Goal: Task Accomplishment & Management: Manage account settings

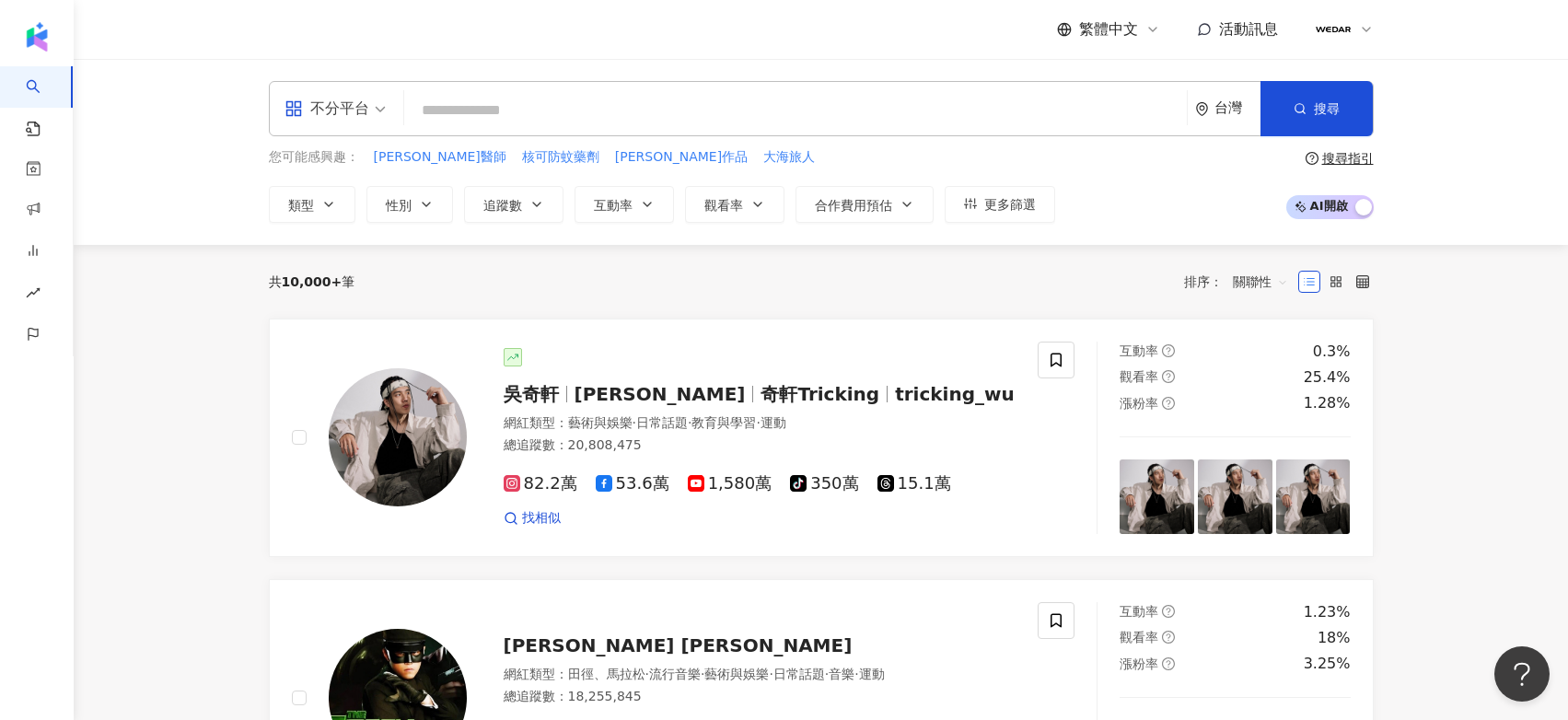
click at [1238, 25] on span "活動訊息" at bounding box center [1248, 29] width 58 height 18
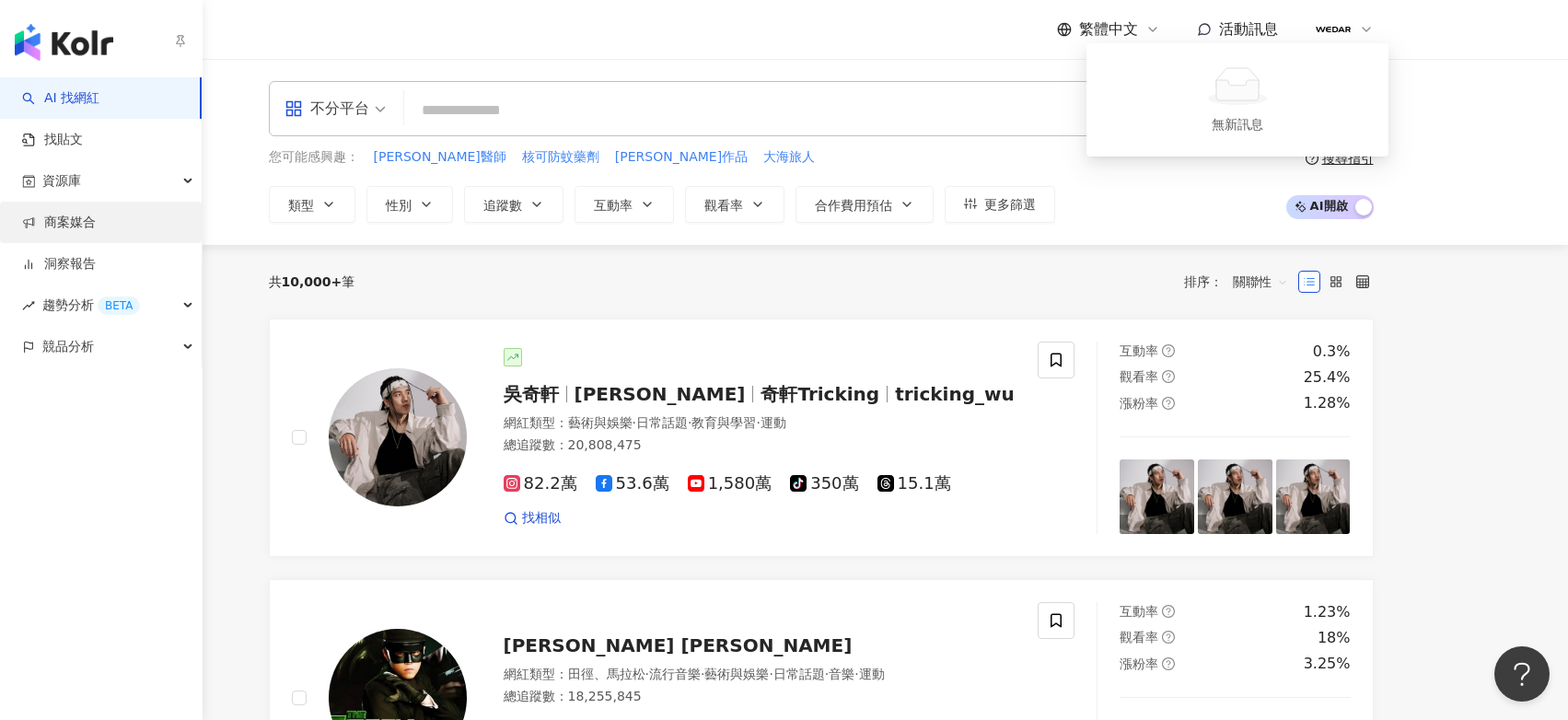
click at [83, 219] on link "商案媒合" at bounding box center [59, 222] width 74 height 19
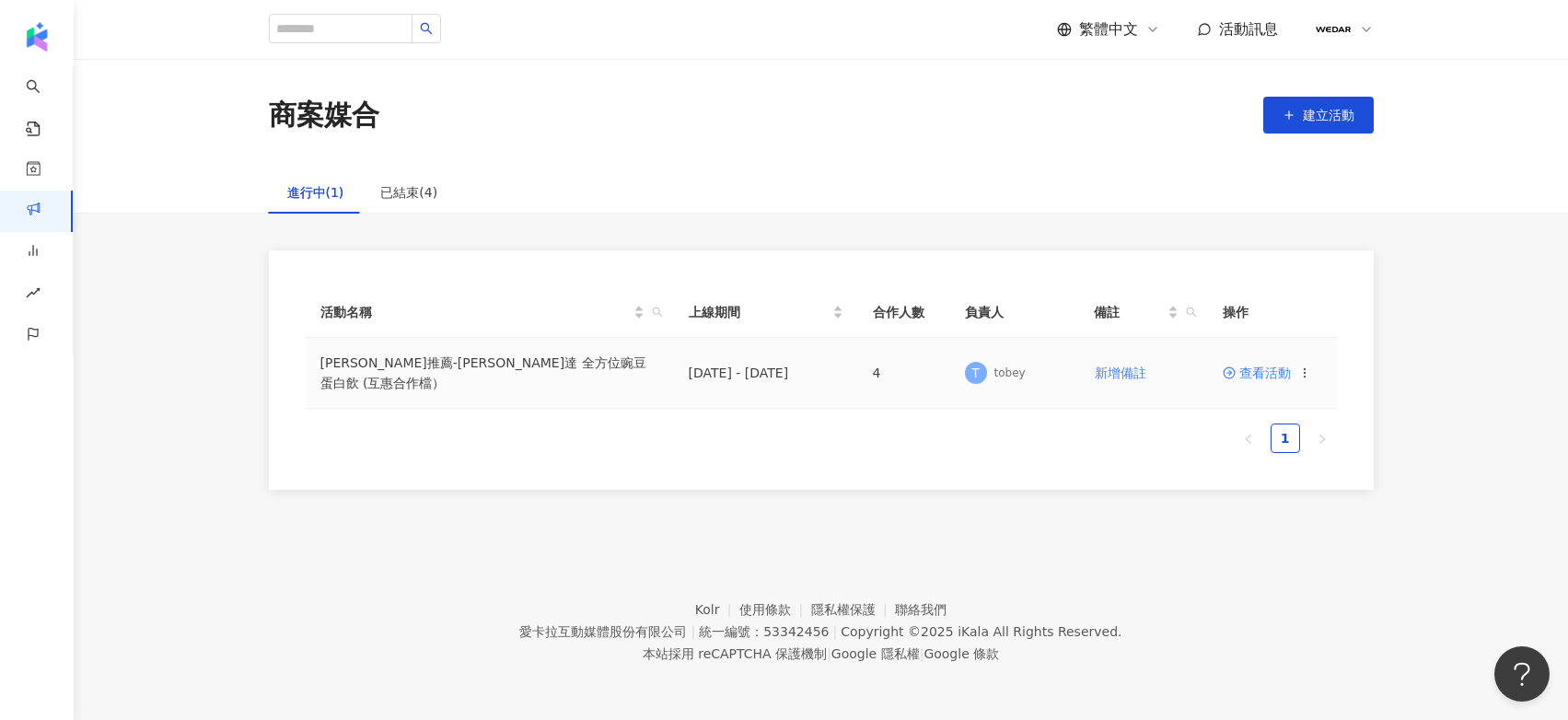
click at [1253, 381] on td "查看活動" at bounding box center [1273, 373] width 129 height 71
drag, startPoint x: 1286, startPoint y: 376, endPoint x: 1304, endPoint y: 369, distance: 19.3
click at [1286, 376] on span "查看活動" at bounding box center [1257, 372] width 68 height 13
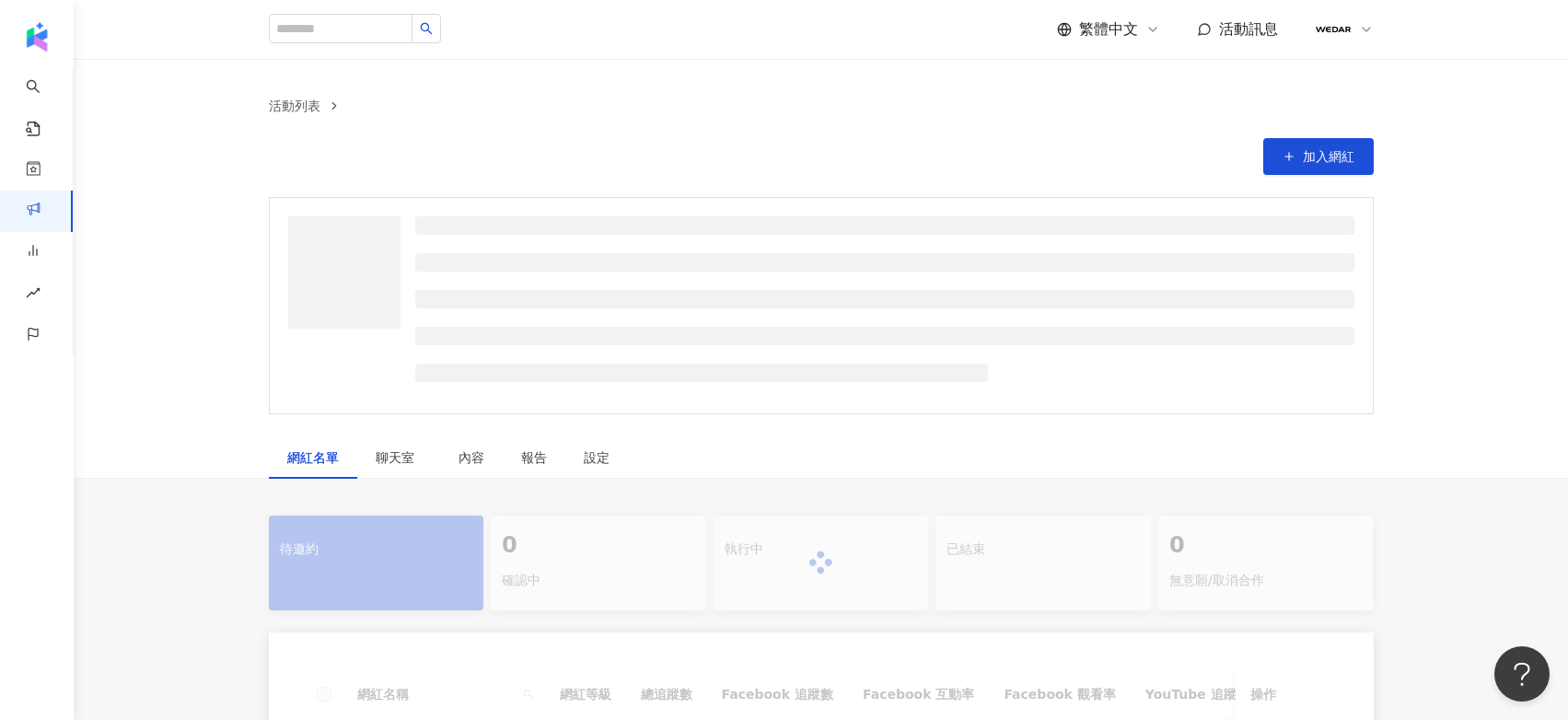
click at [1304, 368] on ul at bounding box center [885, 299] width 939 height 166
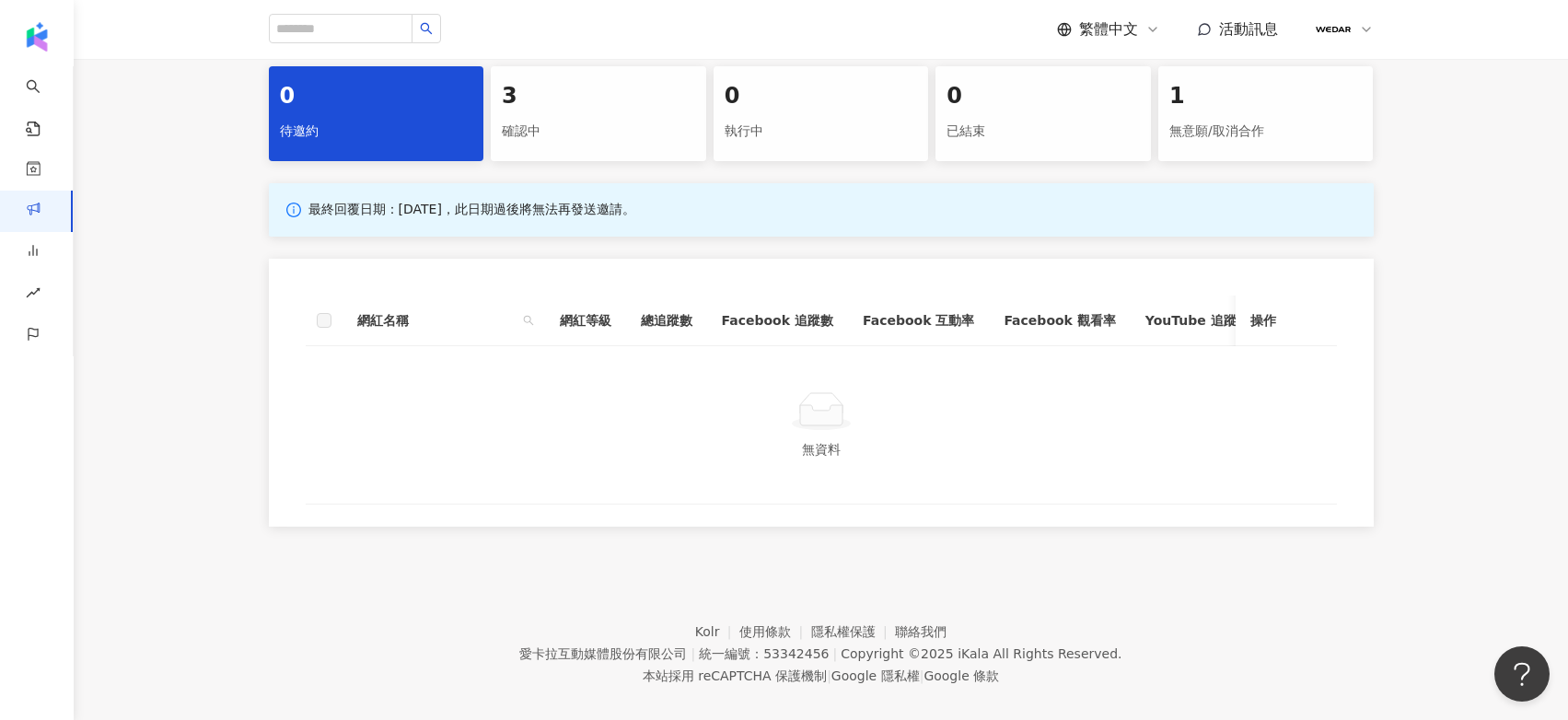
scroll to position [419, 0]
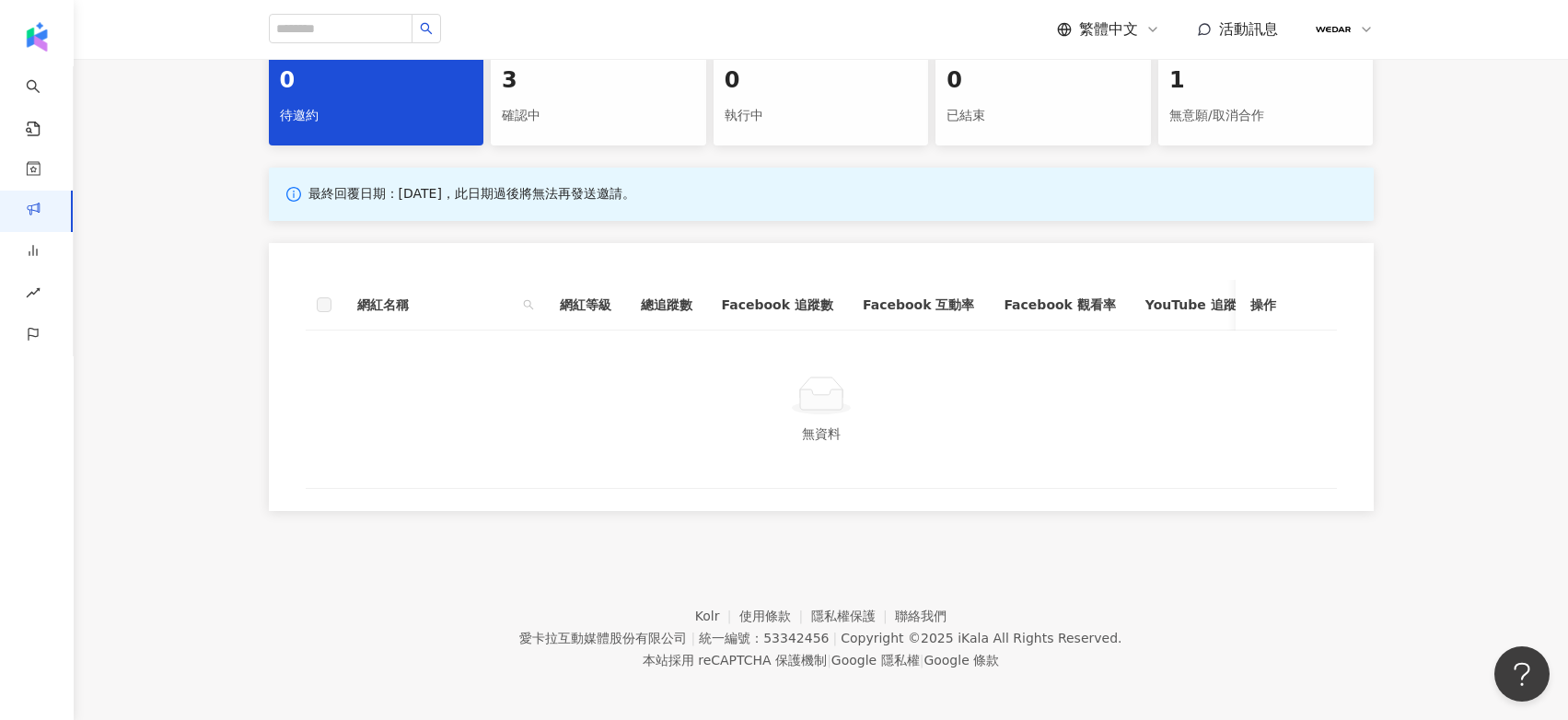
click at [1332, 284] on th "操作" at bounding box center [1286, 305] width 101 height 51
click at [1334, 284] on th "操作" at bounding box center [1286, 305] width 101 height 51
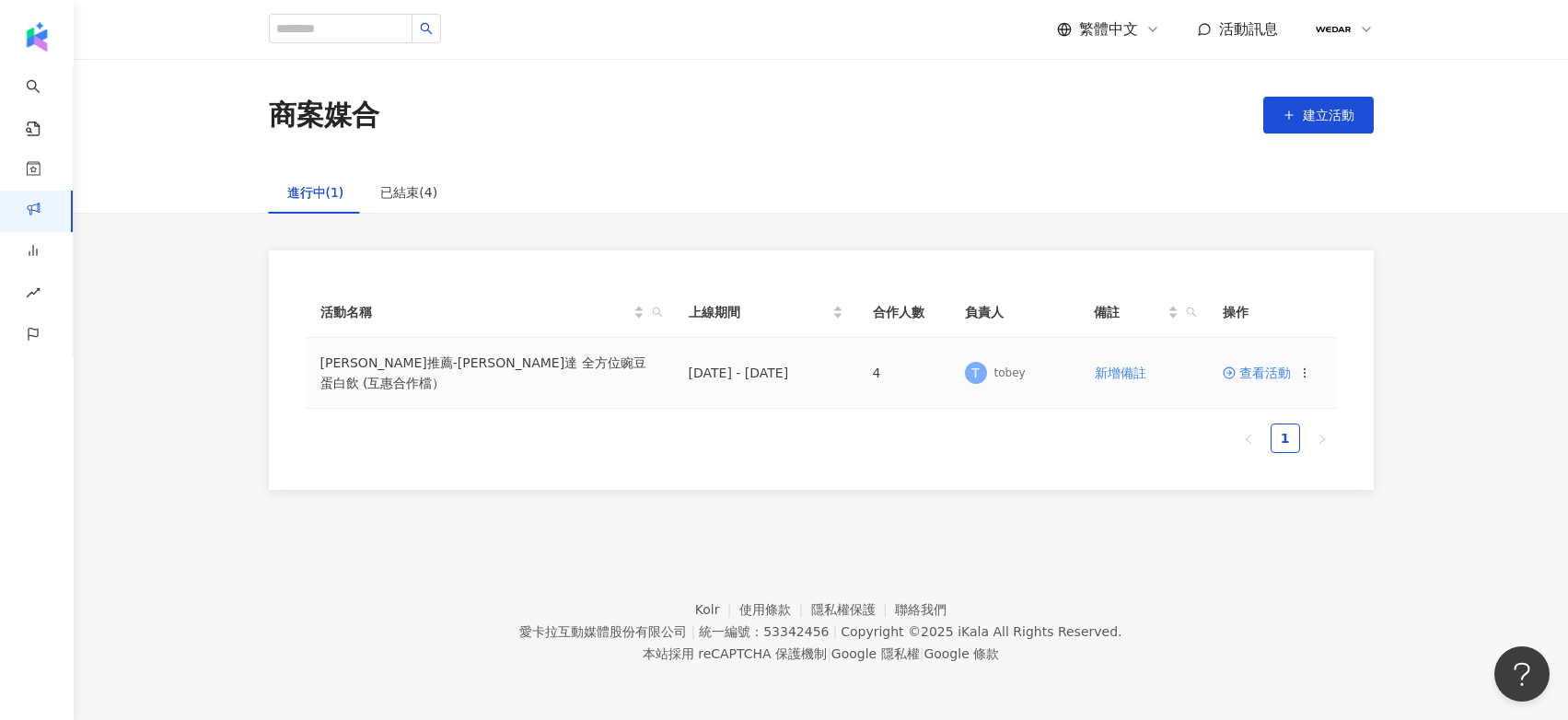
click at [1303, 373] on icon at bounding box center [1304, 372] width 13 height 13
click at [1039, 460] on div "活動名稱 上線期間 合作人數 負責人 備註 操作 小禎推薦-WEDAR薇達 全方位豌豆蛋白飲 (互惠合作檔） 2025/9/2 - 2025/10/31 4 …" at bounding box center [822, 377] width 1031 height 180
click at [1275, 366] on span "查看活動" at bounding box center [1257, 372] width 68 height 13
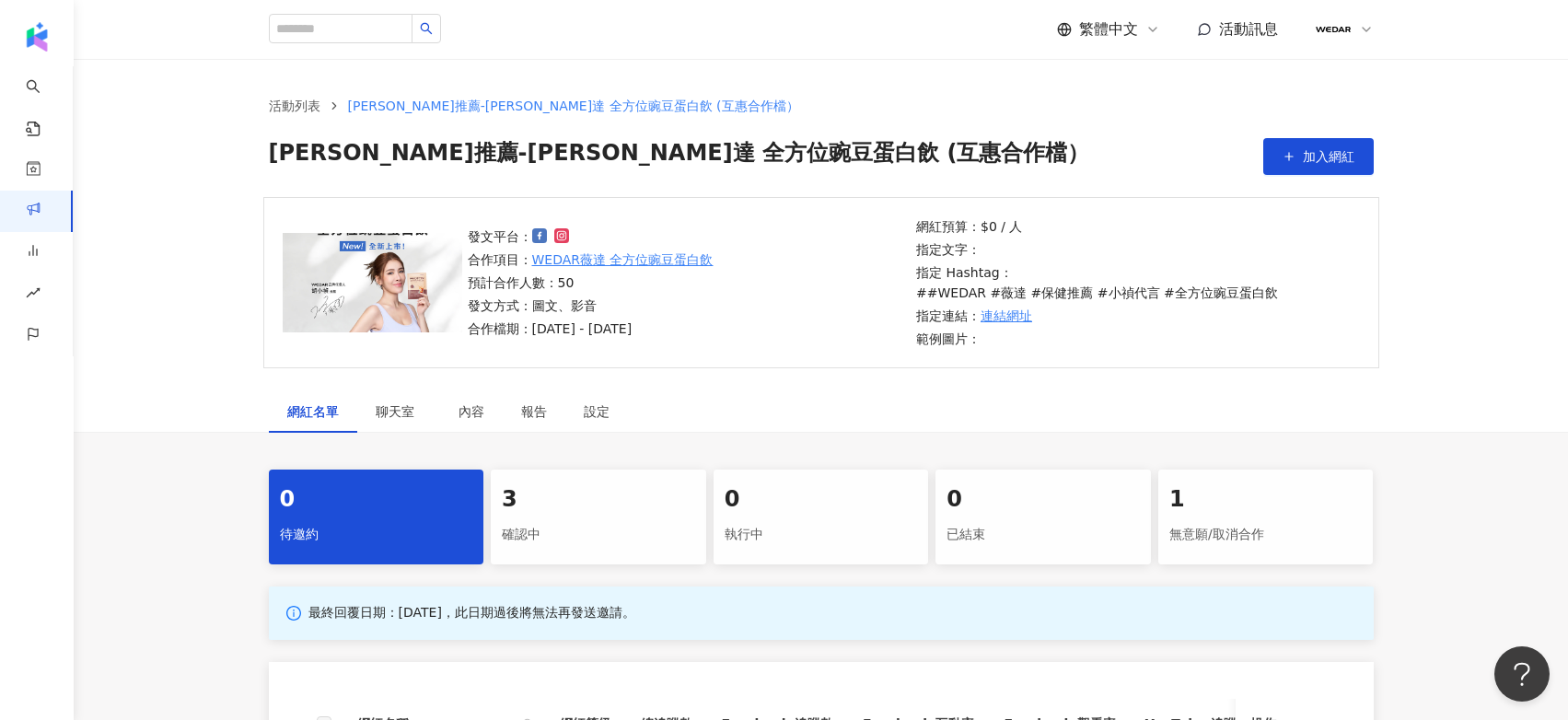
click at [678, 253] on link "WEDAR薇達 全方位豌豆蛋白飲" at bounding box center [623, 259] width 181 height 20
click at [593, 401] on div "設定" at bounding box center [596, 411] width 25 height 20
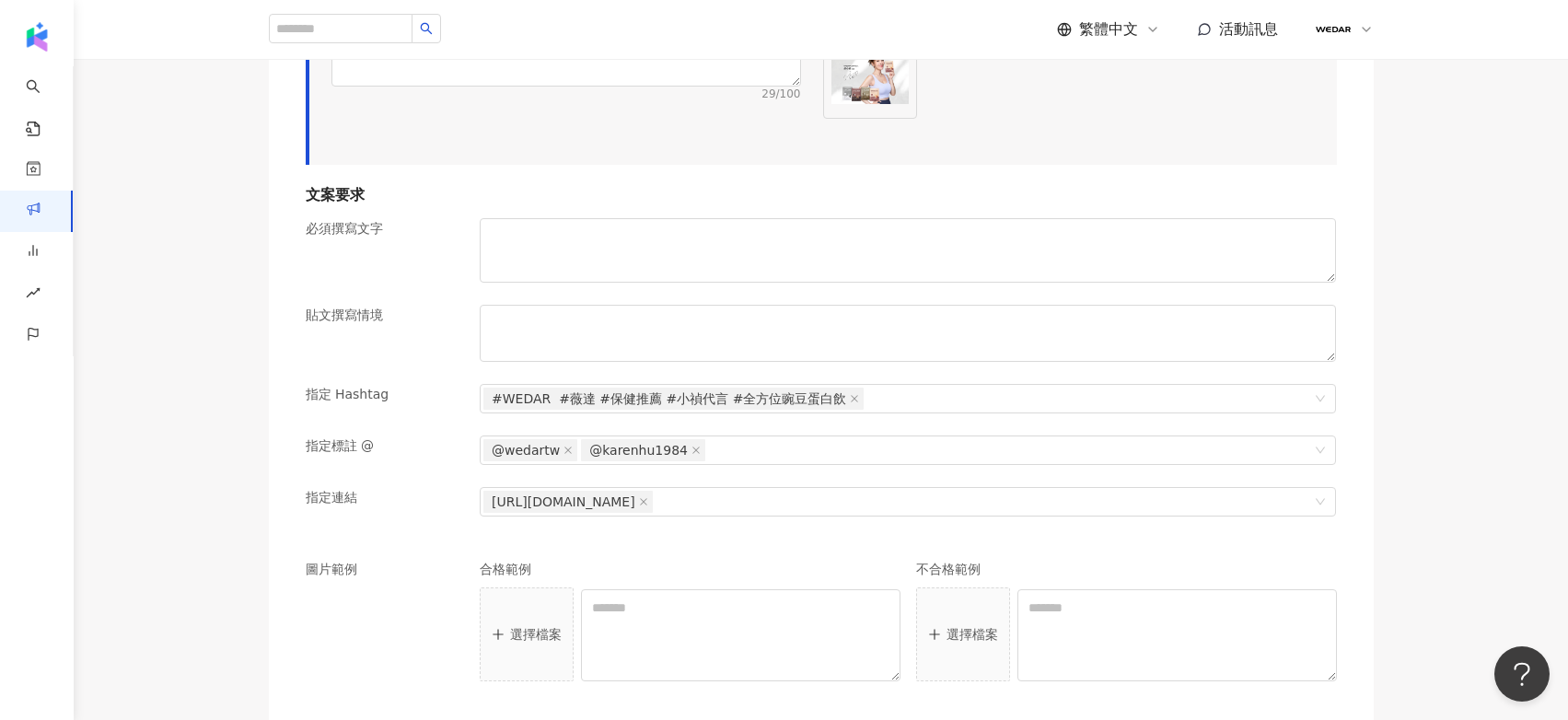
scroll to position [616, 0]
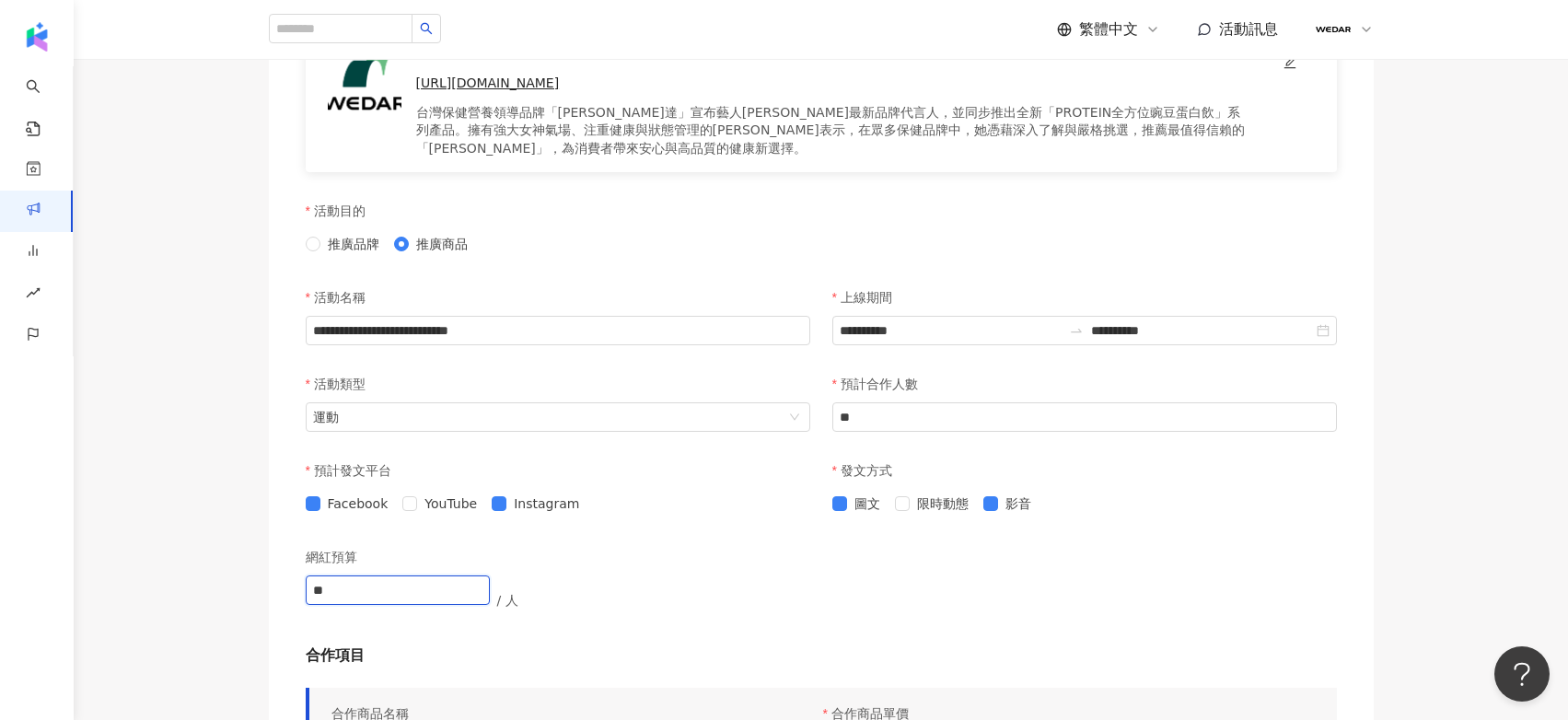
drag, startPoint x: 353, startPoint y: 575, endPoint x: 234, endPoint y: 583, distance: 119.3
drag, startPoint x: 419, startPoint y: 575, endPoint x: 234, endPoint y: 575, distance: 185.0
type input "****"
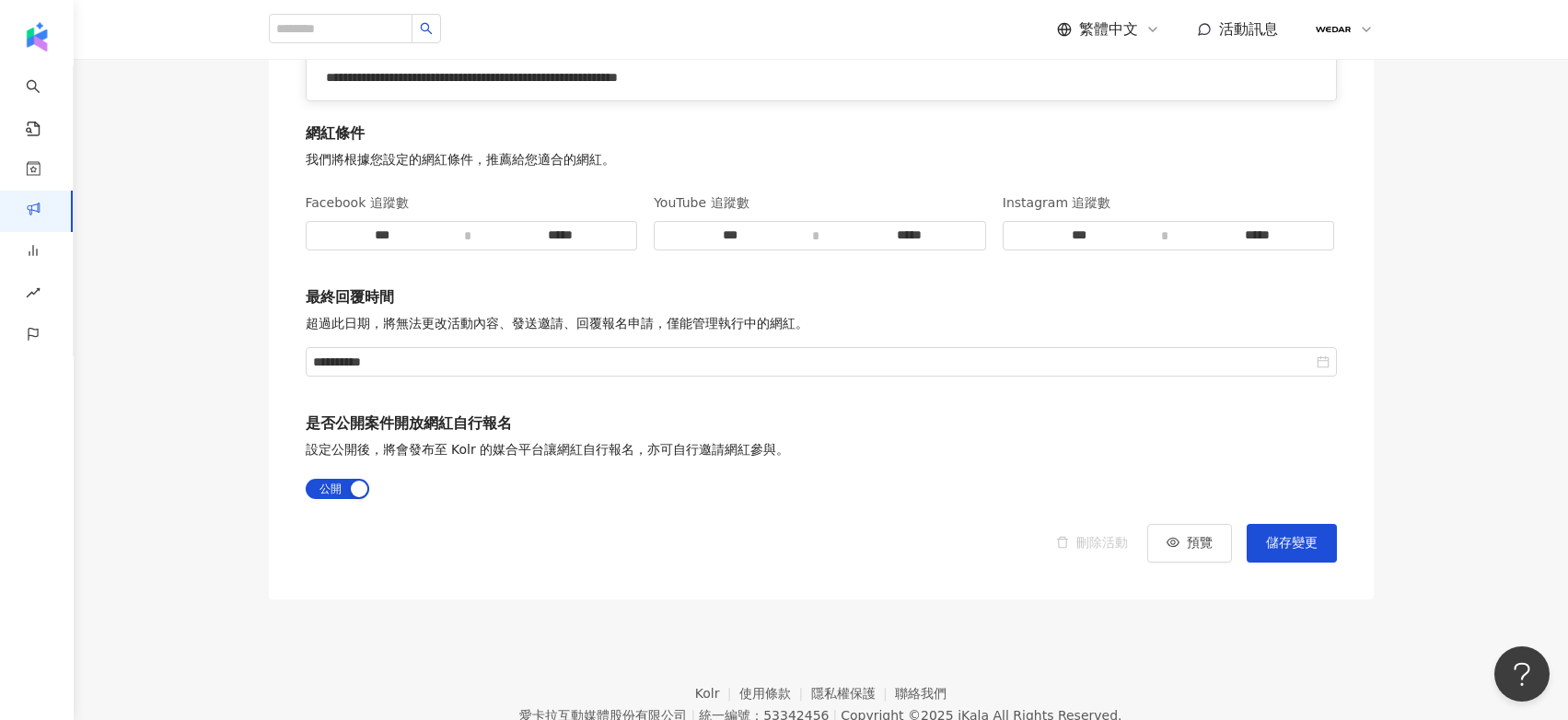
scroll to position [3910, 0]
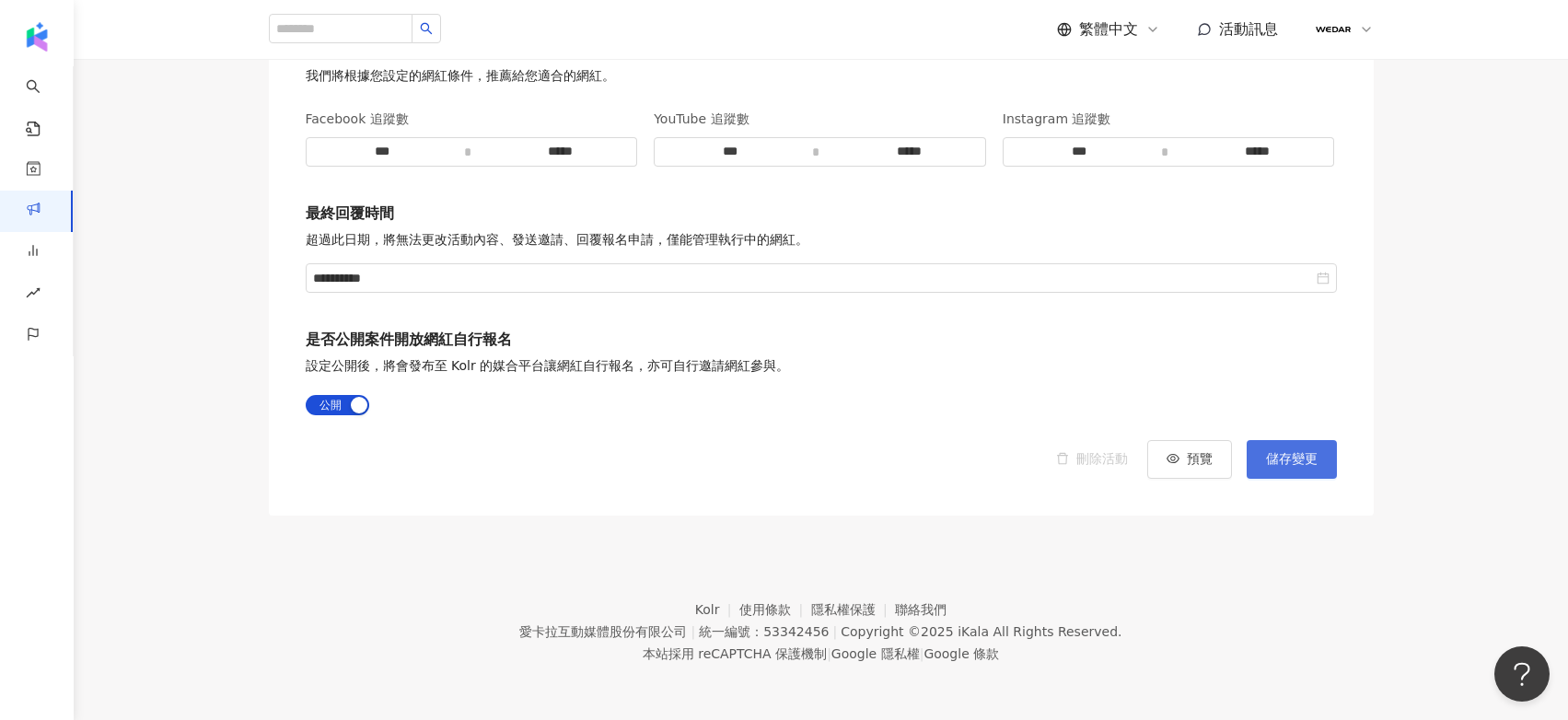
click at [1307, 452] on span "儲存變更" at bounding box center [1291, 459] width 52 height 15
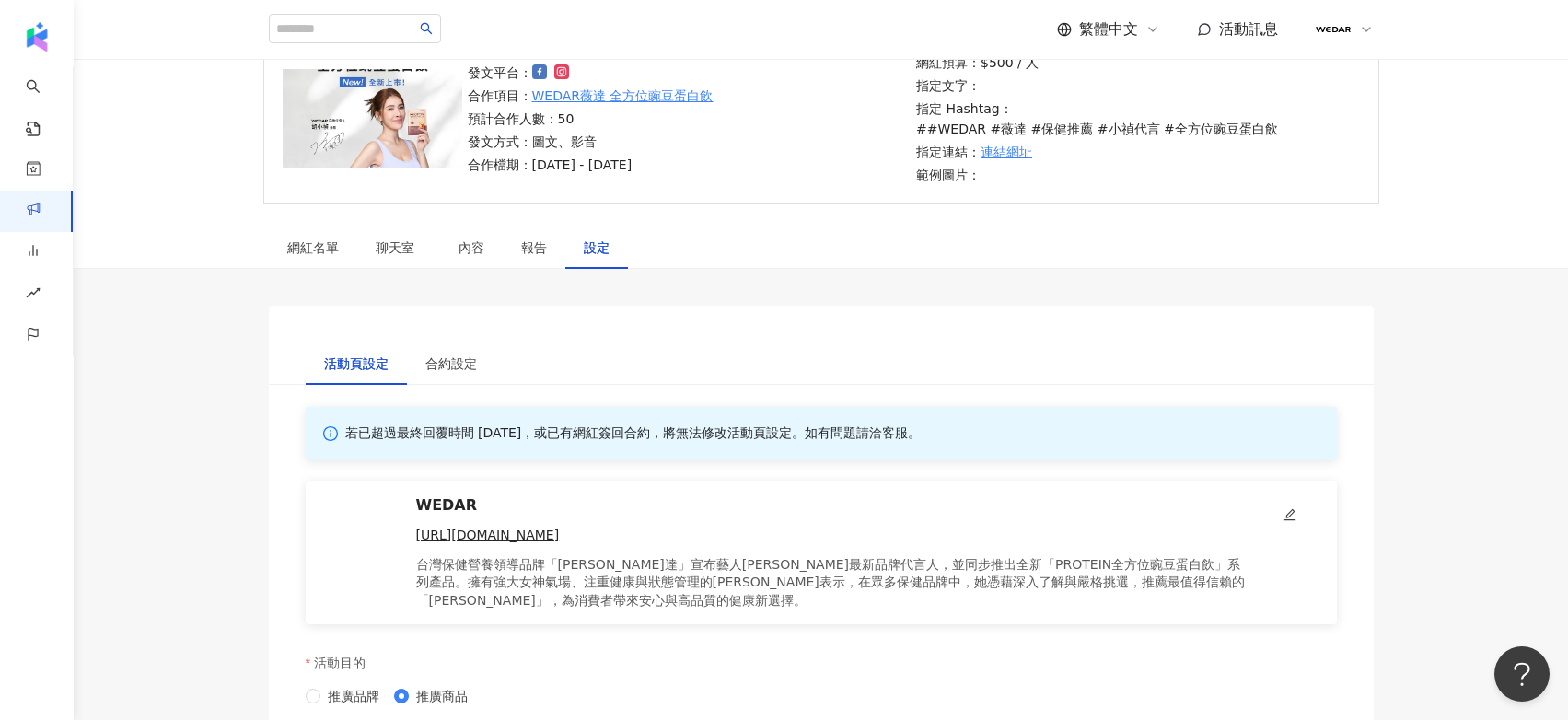
scroll to position [609, 0]
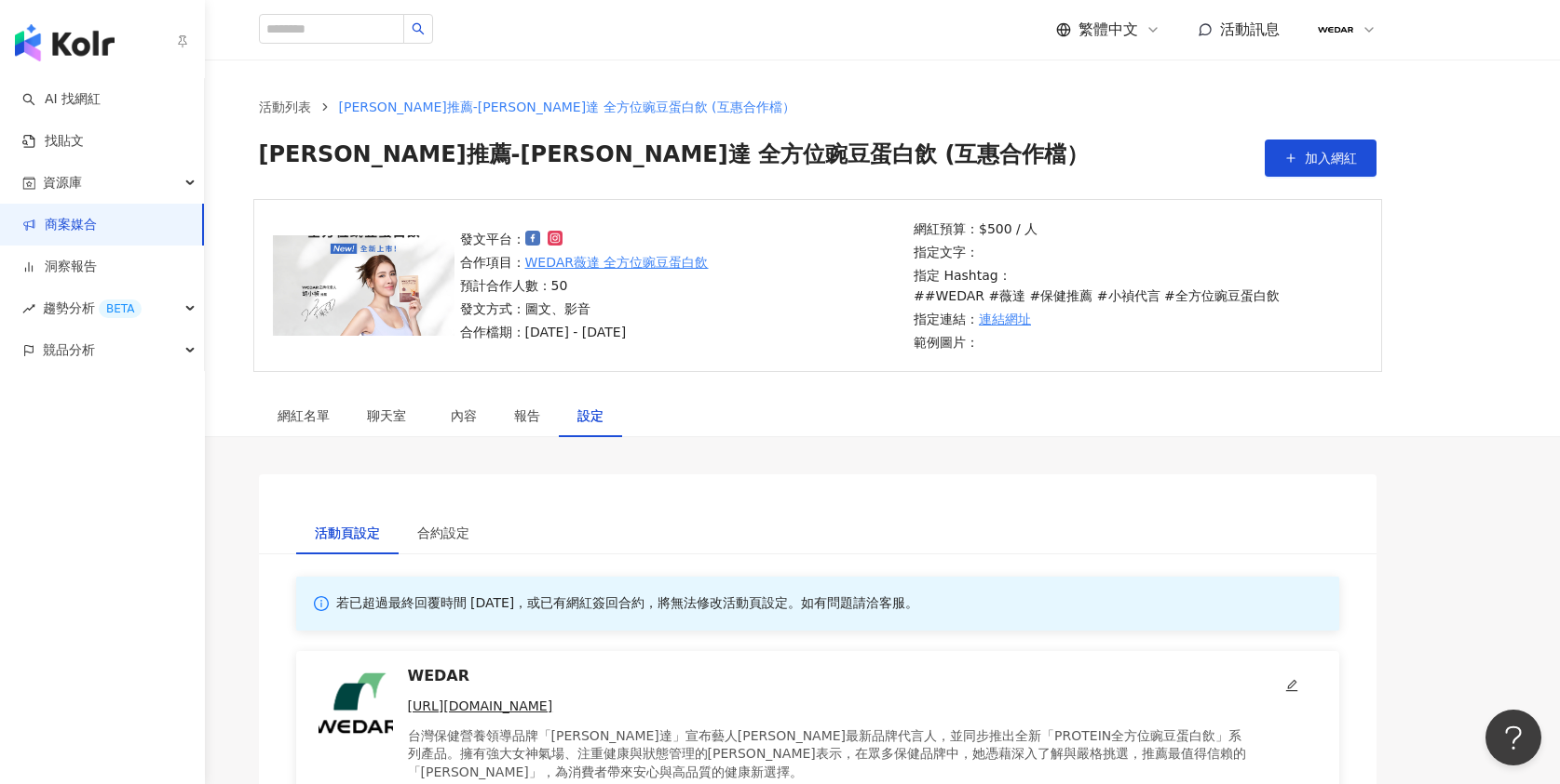
click at [64, 227] on link "商案媒合" at bounding box center [60, 225] width 75 height 19
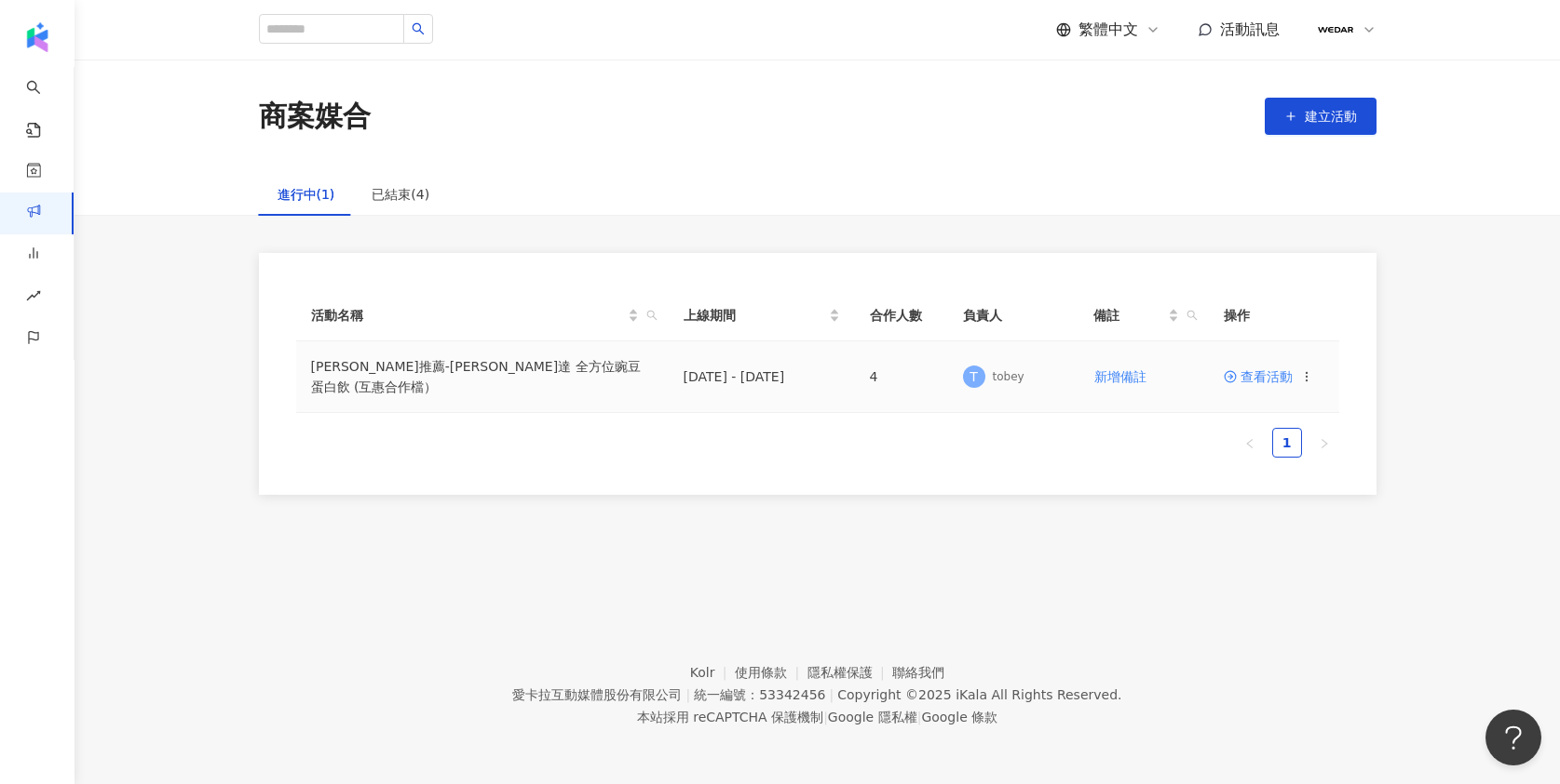
click at [1273, 375] on span "查看活動" at bounding box center [1257, 376] width 69 height 13
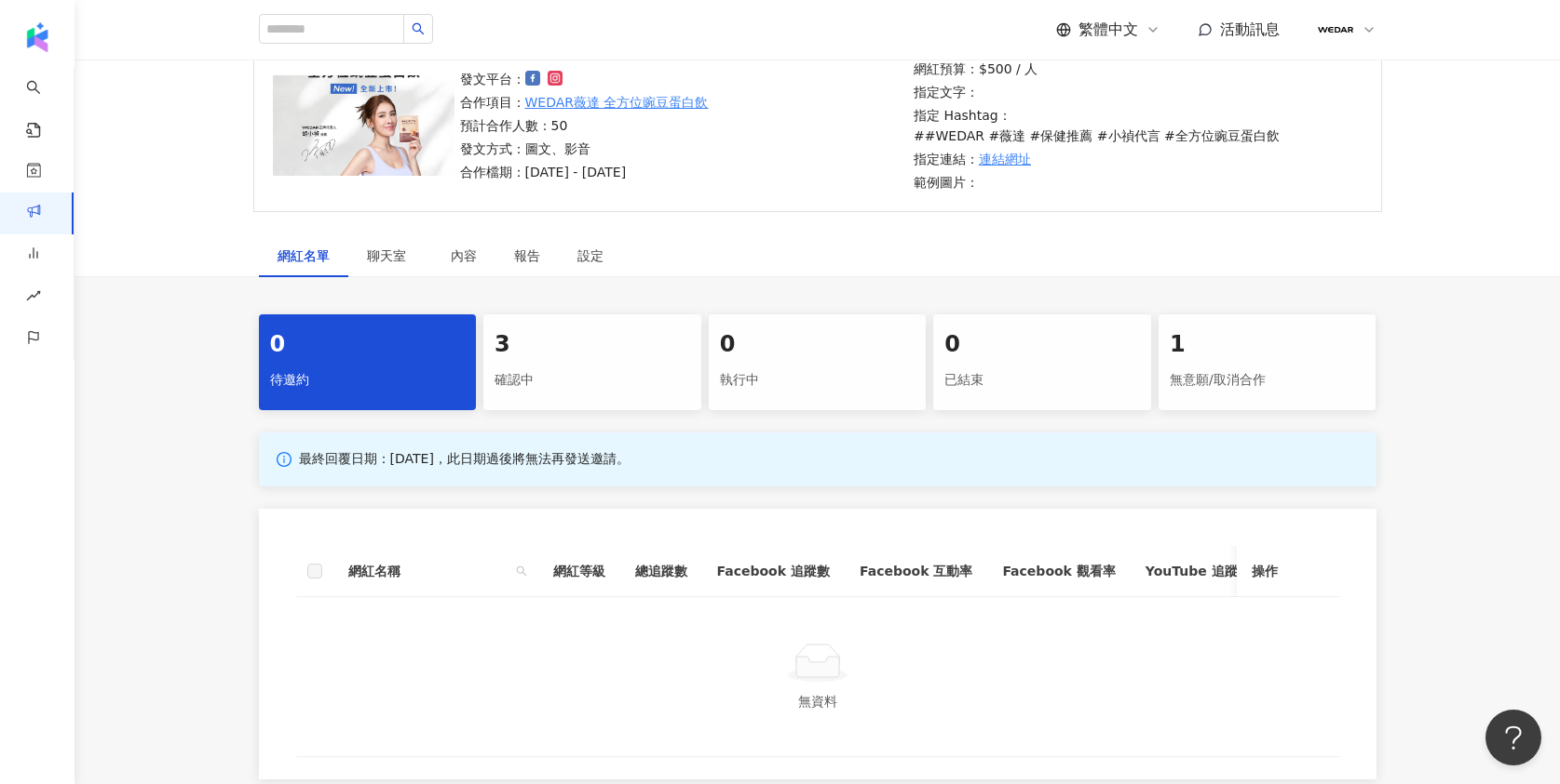
scroll to position [366, 0]
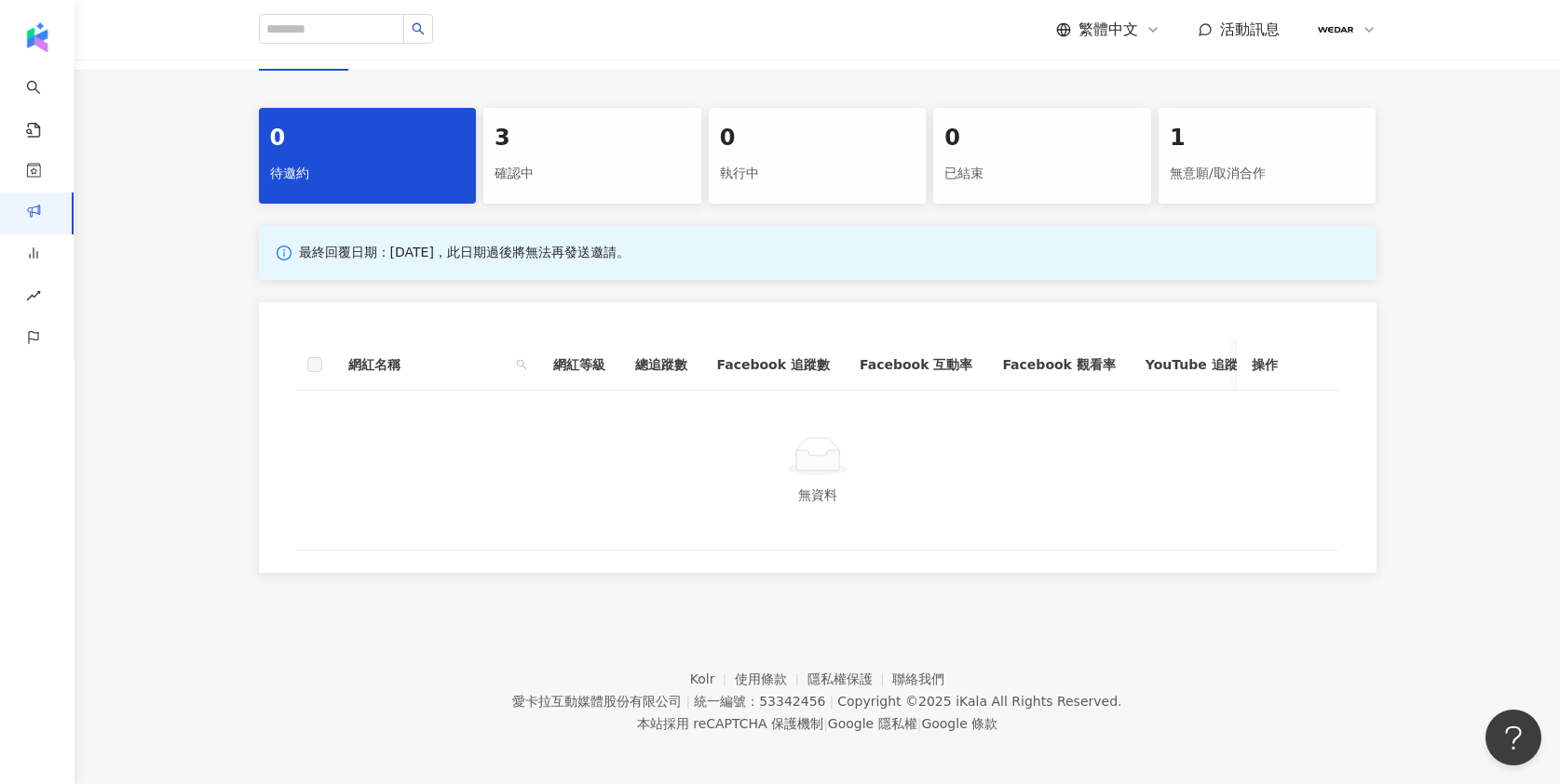
click at [539, 159] on div "確認中" at bounding box center [592, 174] width 195 height 32
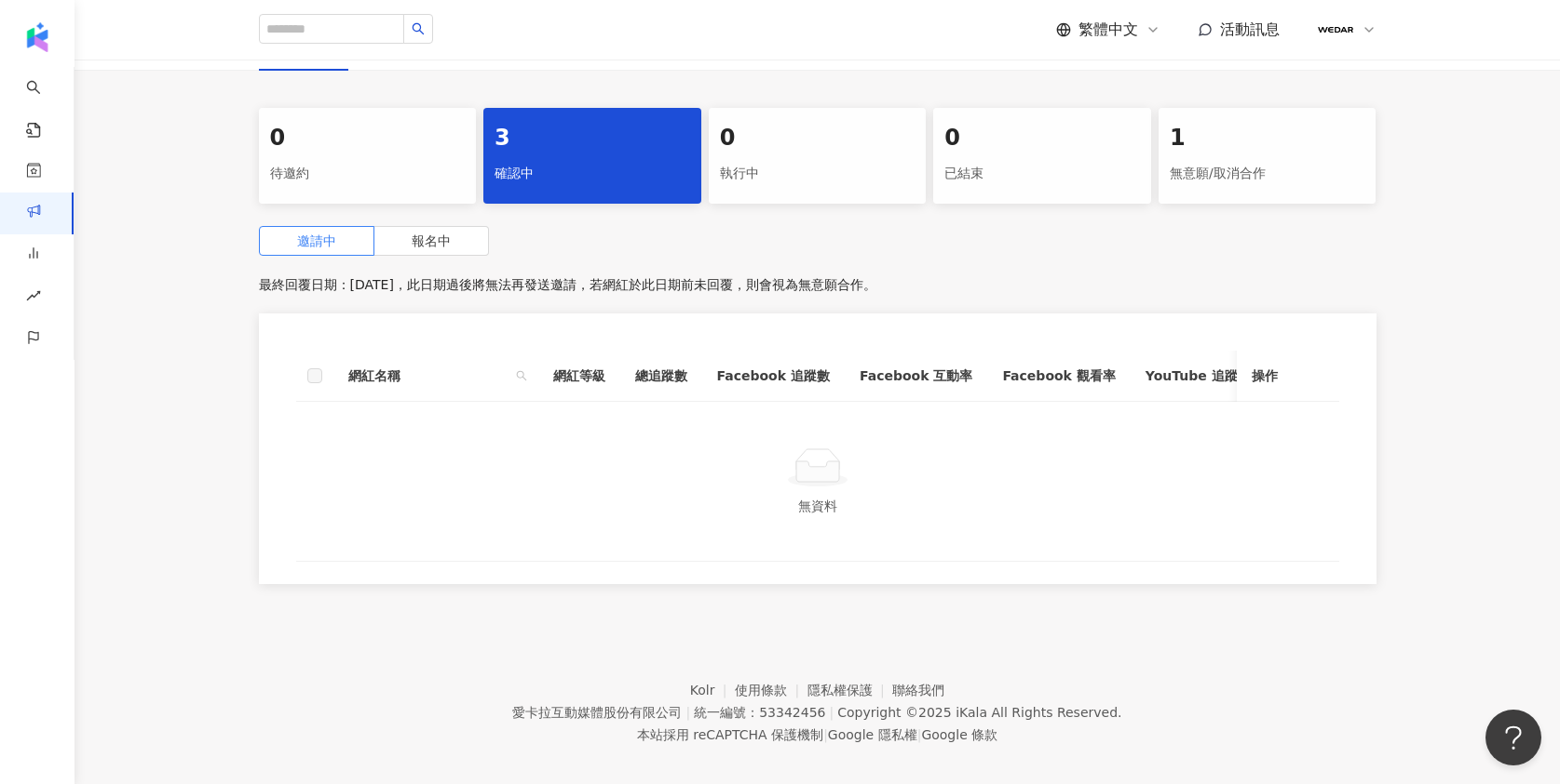
click at [576, 128] on div "3" at bounding box center [592, 139] width 195 height 32
click at [464, 227] on label "報名中" at bounding box center [432, 241] width 114 height 30
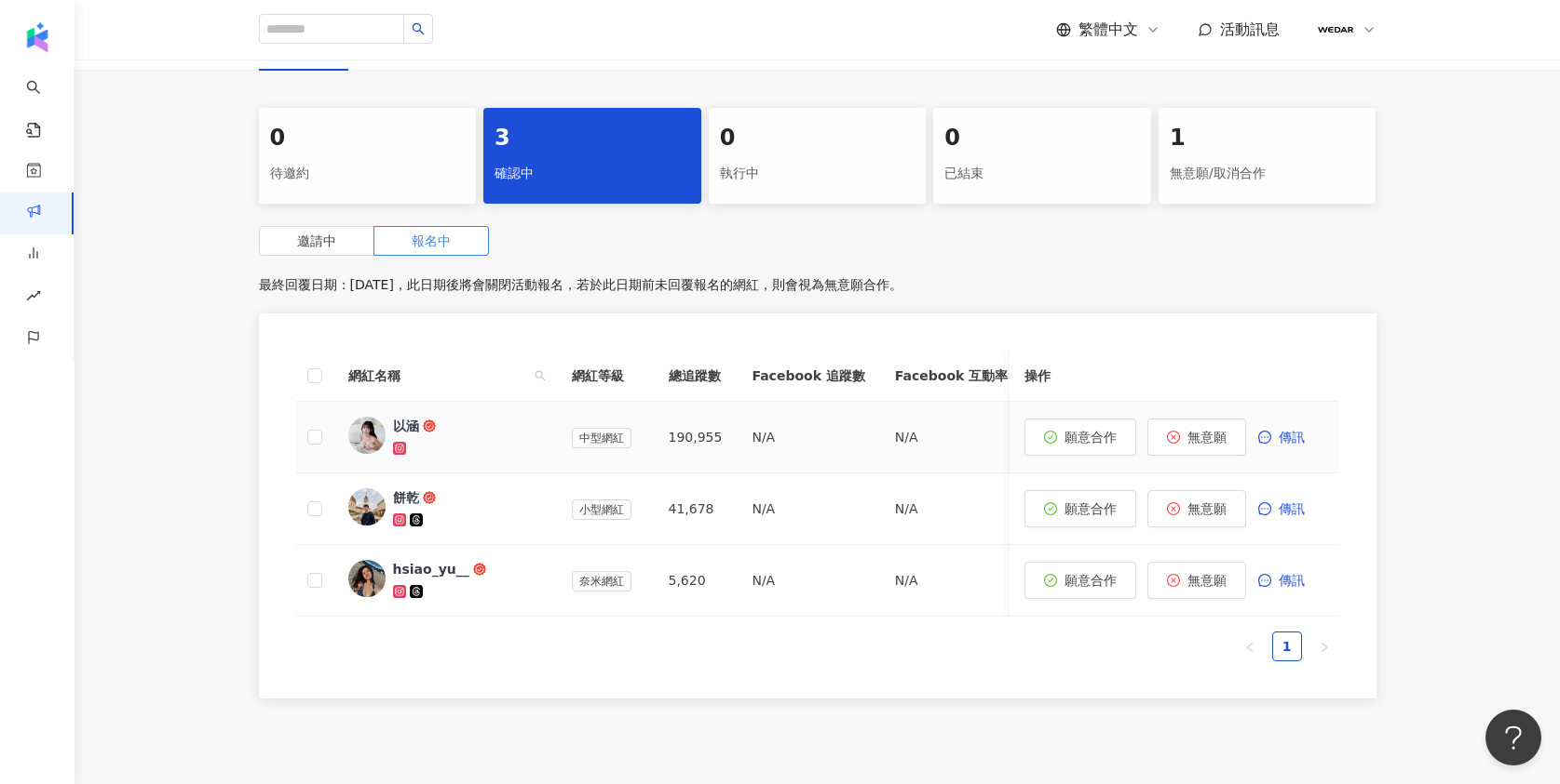
click at [382, 418] on img at bounding box center [367, 435] width 37 height 37
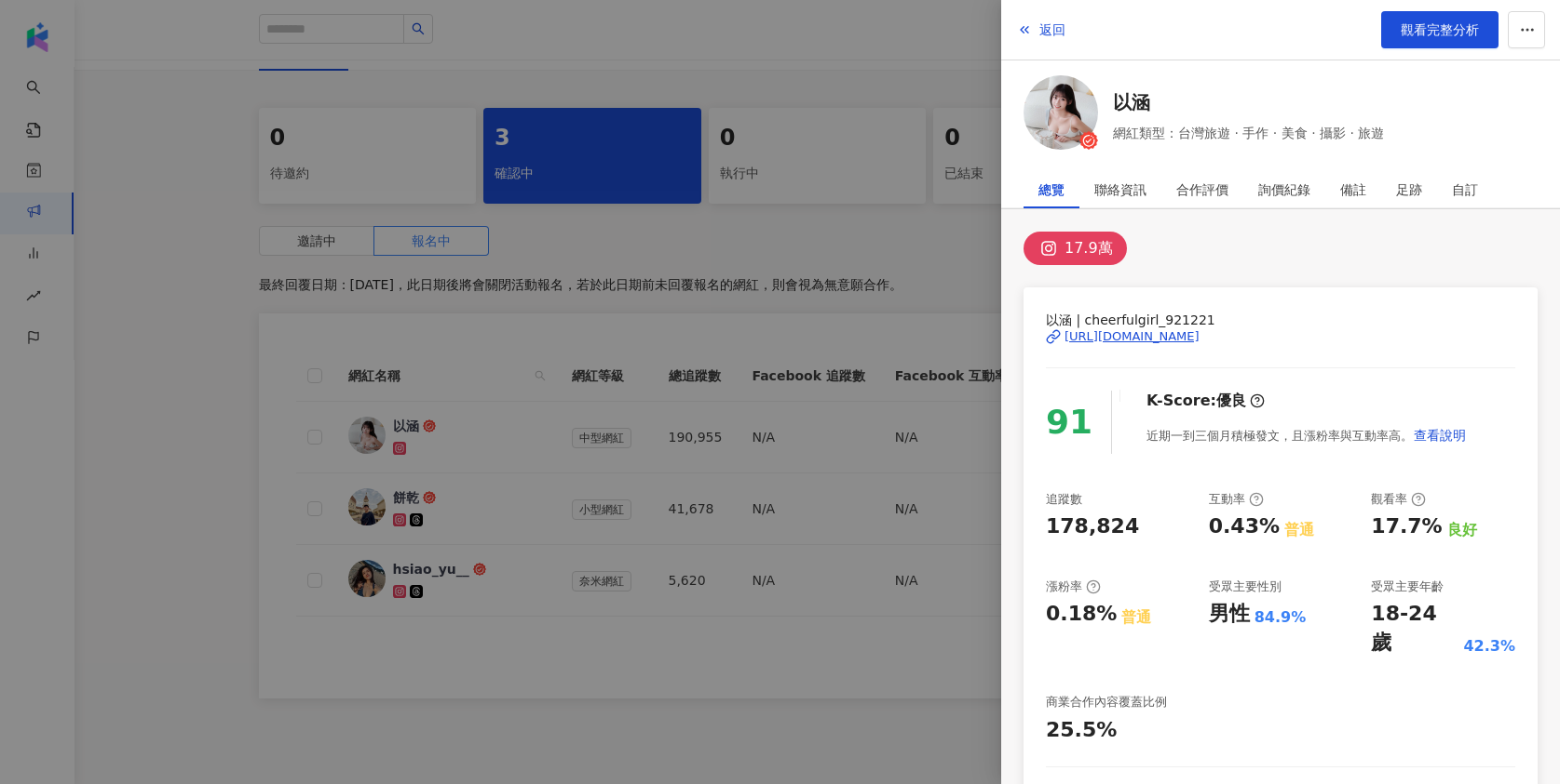
click at [1199, 335] on div "[URL][DOMAIN_NAME]" at bounding box center [1131, 337] width 135 height 17
click at [495, 341] on div at bounding box center [780, 392] width 1560 height 784
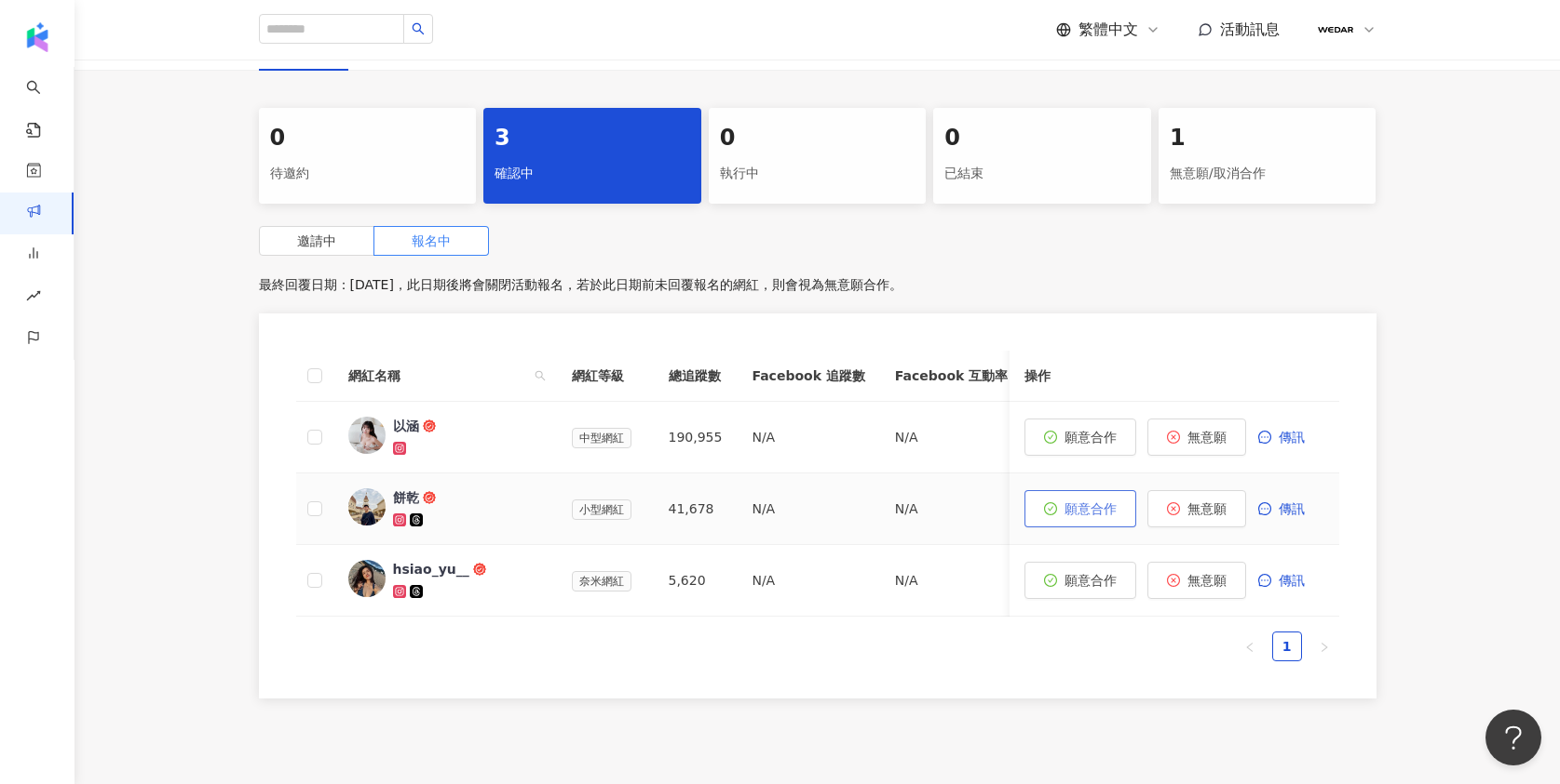
click at [1091, 501] on span "願意合作" at bounding box center [1090, 508] width 52 height 15
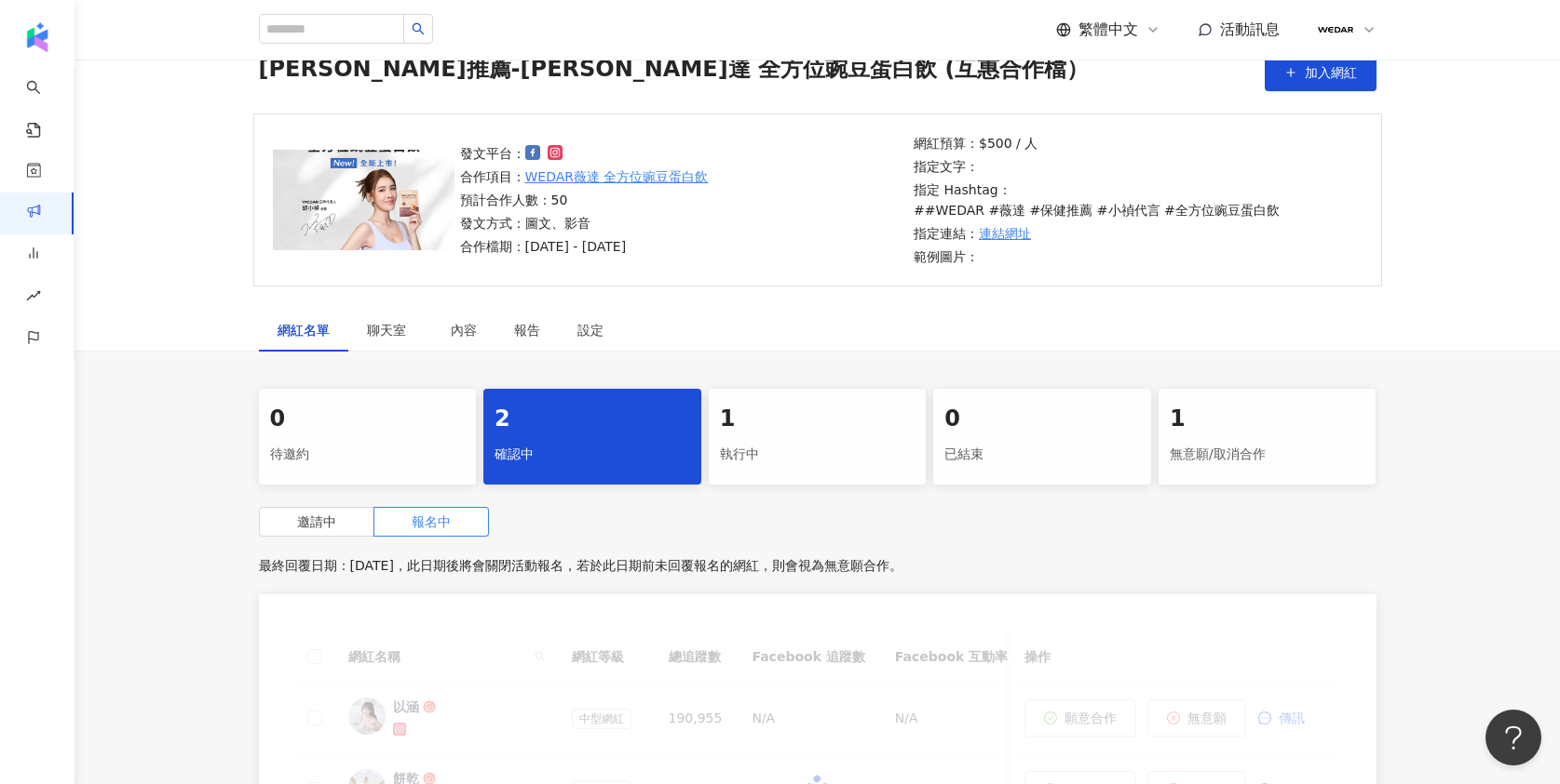
scroll to position [366, 0]
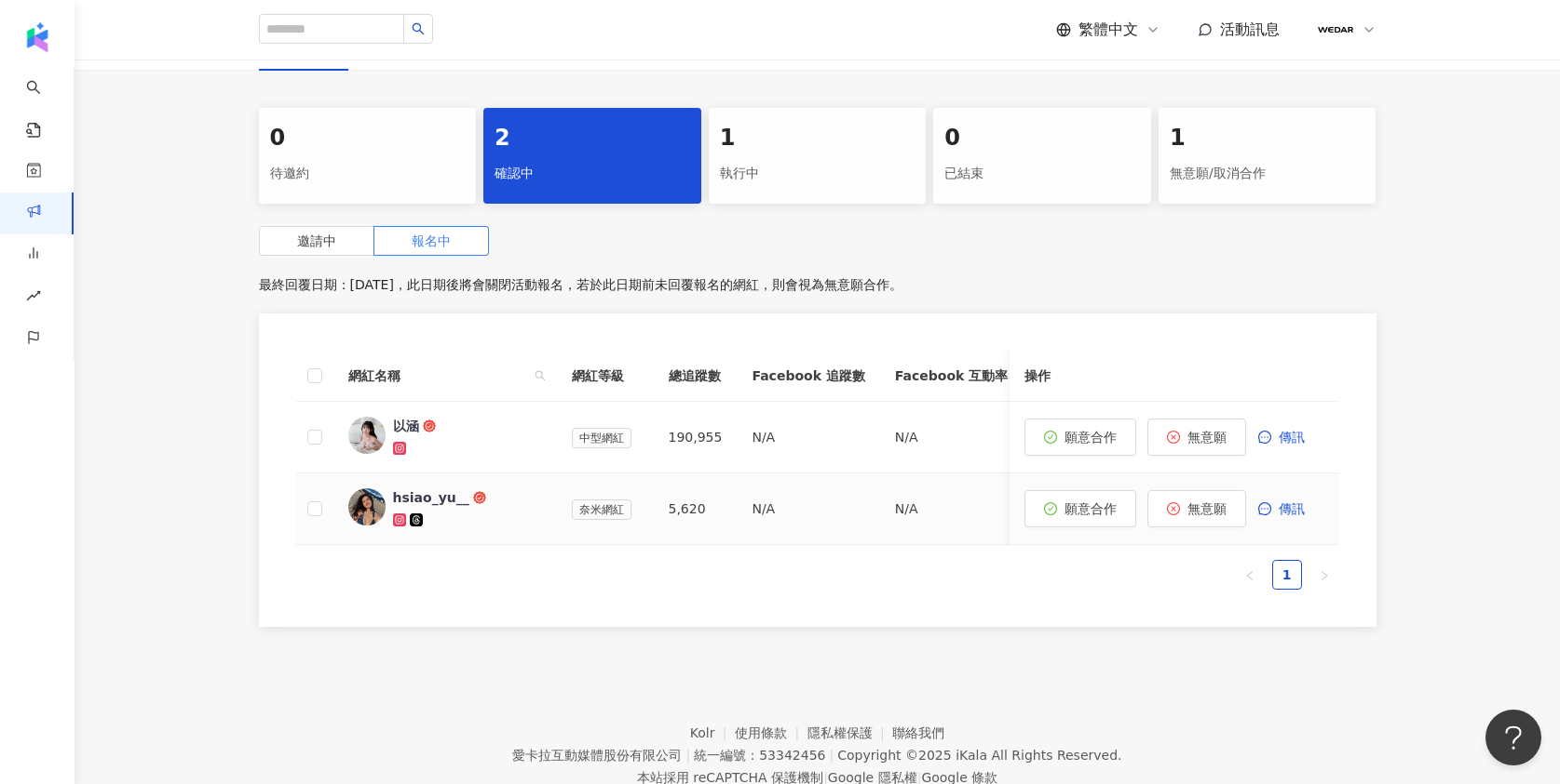
click at [360, 489] on img at bounding box center [367, 507] width 37 height 37
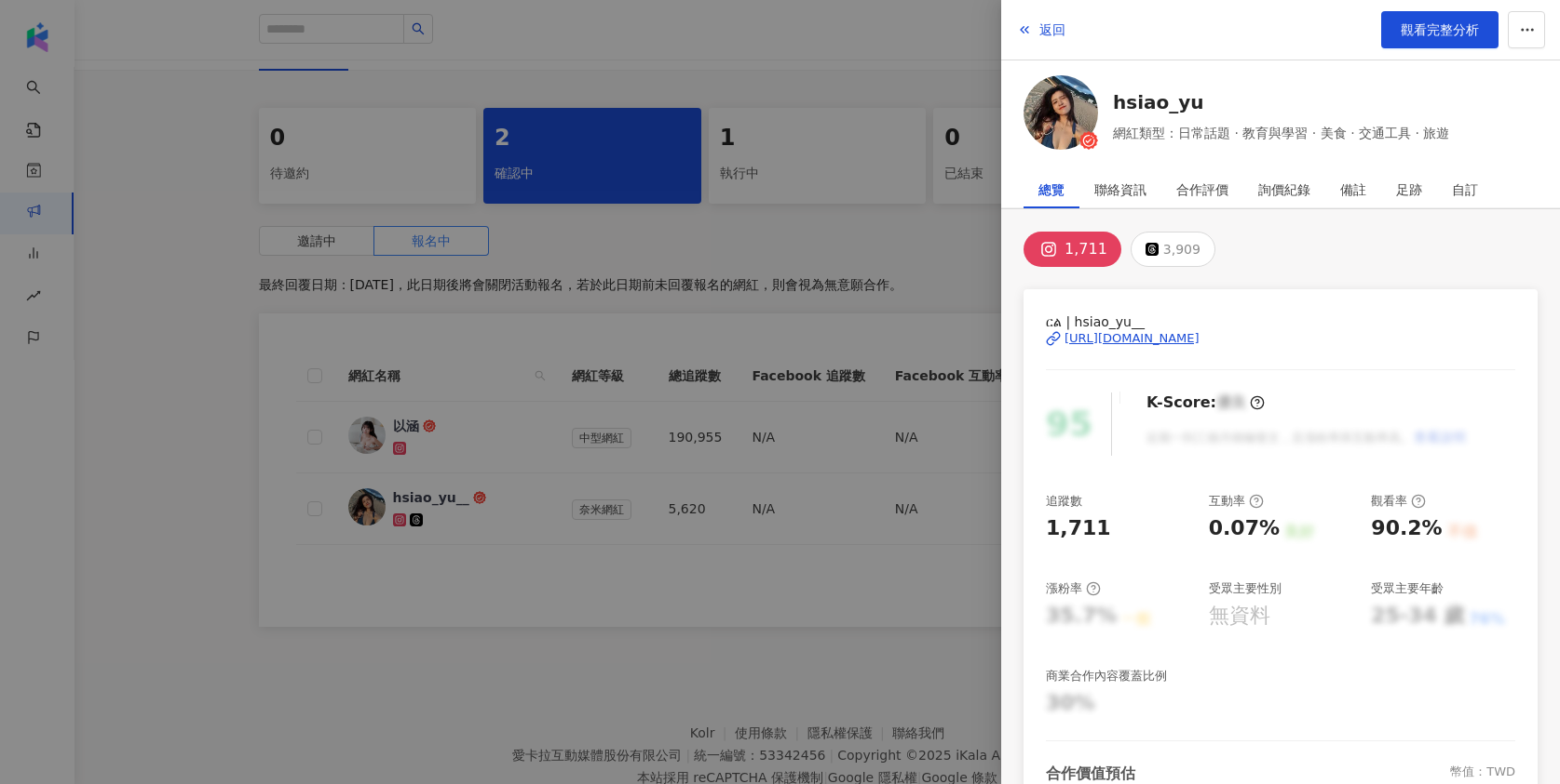
click at [1151, 330] on div "[URL][DOMAIN_NAME]" at bounding box center [1131, 338] width 135 height 17
click at [1196, 330] on div "[URL][DOMAIN_NAME]" at bounding box center [1131, 338] width 135 height 17
click at [844, 598] on div at bounding box center [780, 392] width 1560 height 784
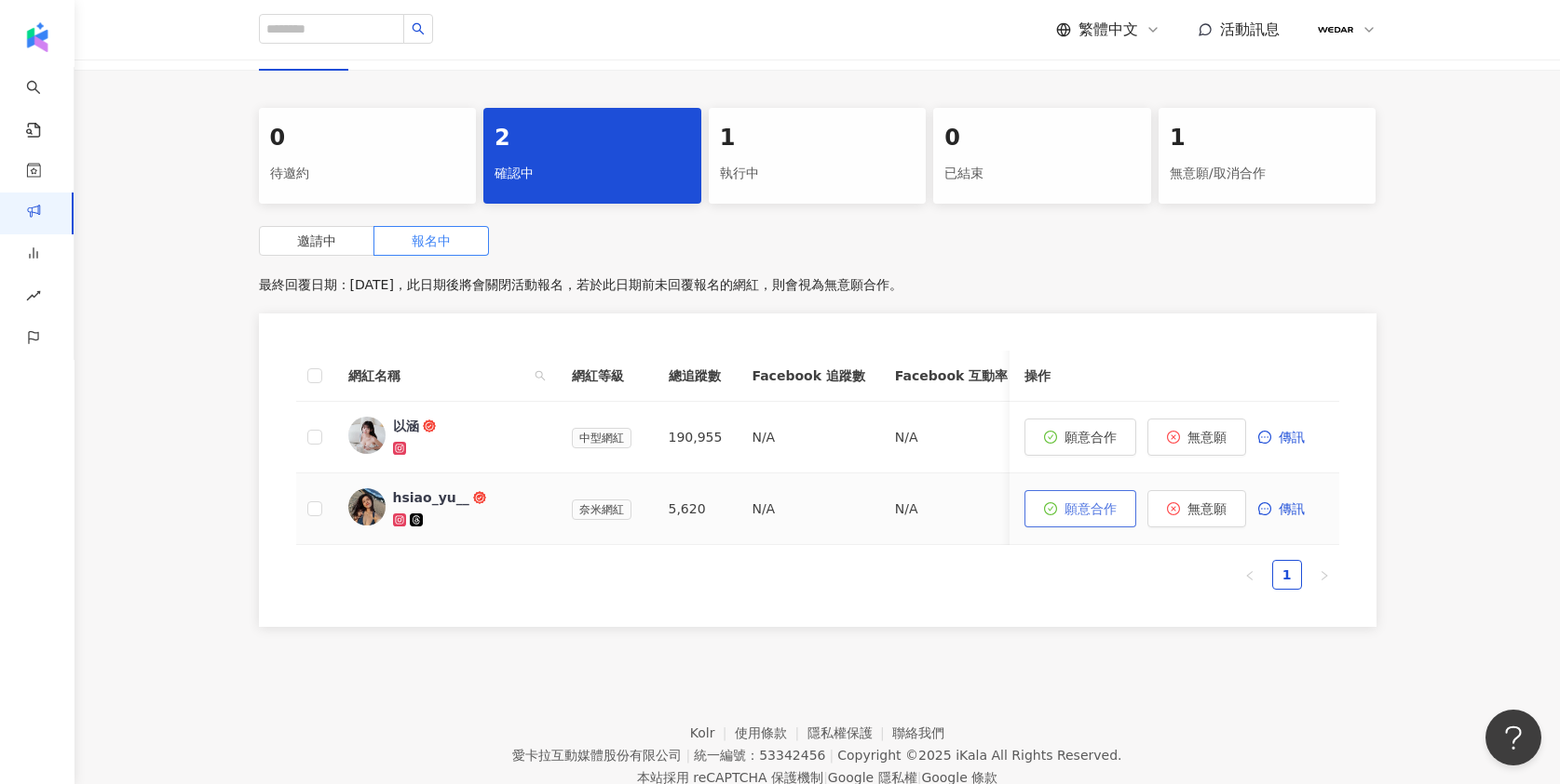
click at [1088, 501] on span "願意合作" at bounding box center [1090, 508] width 52 height 15
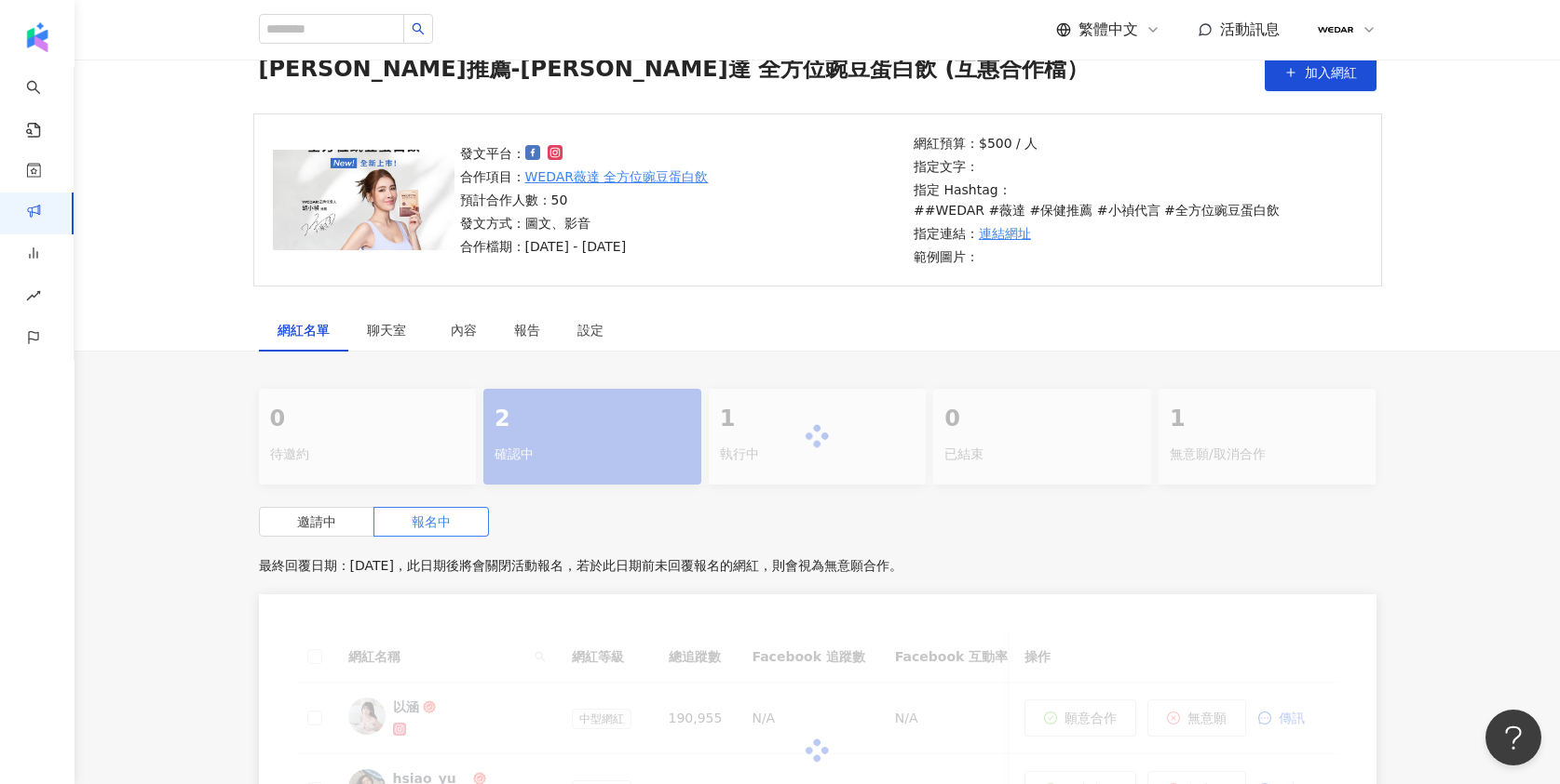
scroll to position [349, 0]
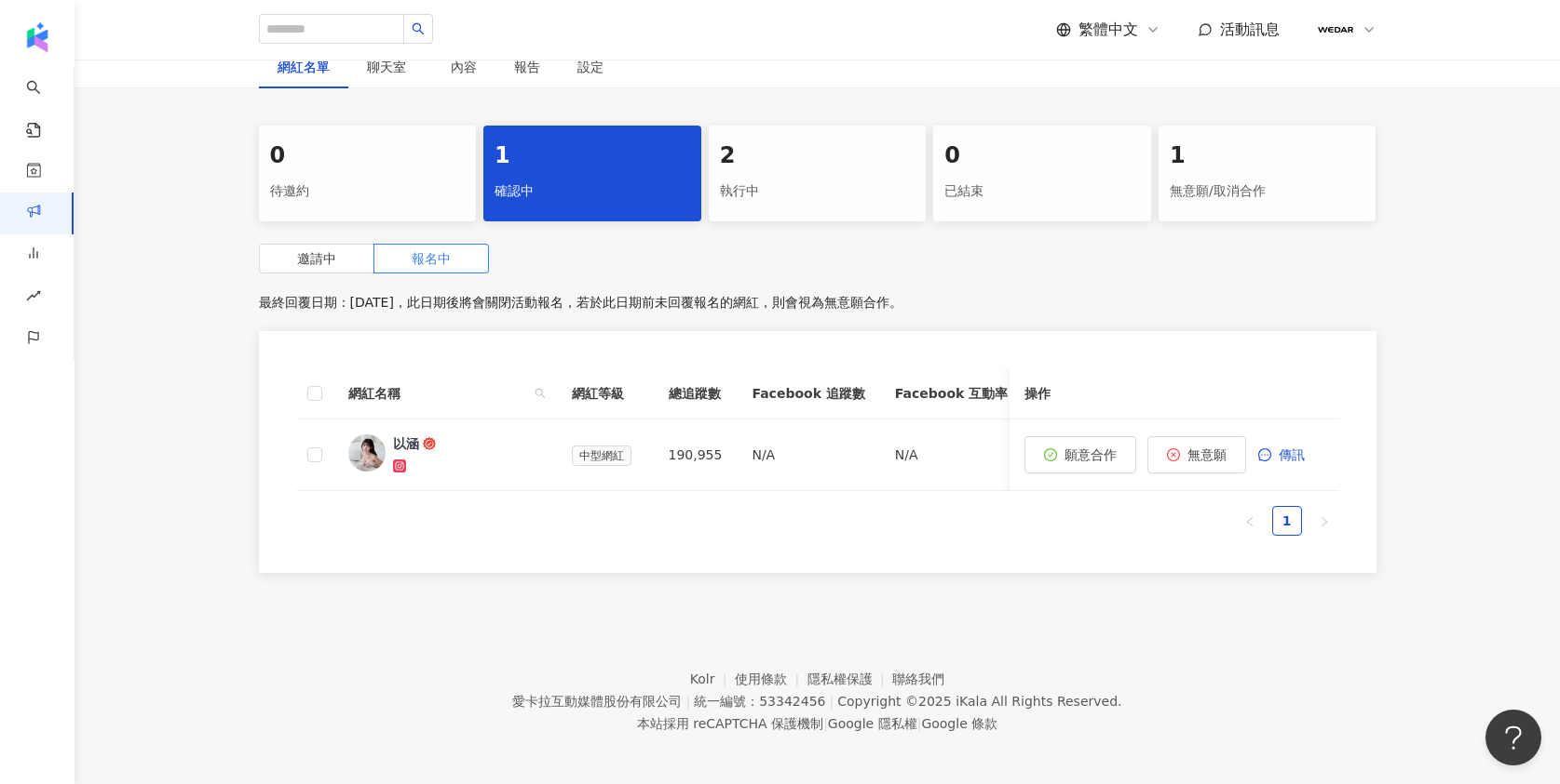
click at [404, 143] on div "0" at bounding box center [368, 157] width 195 height 32
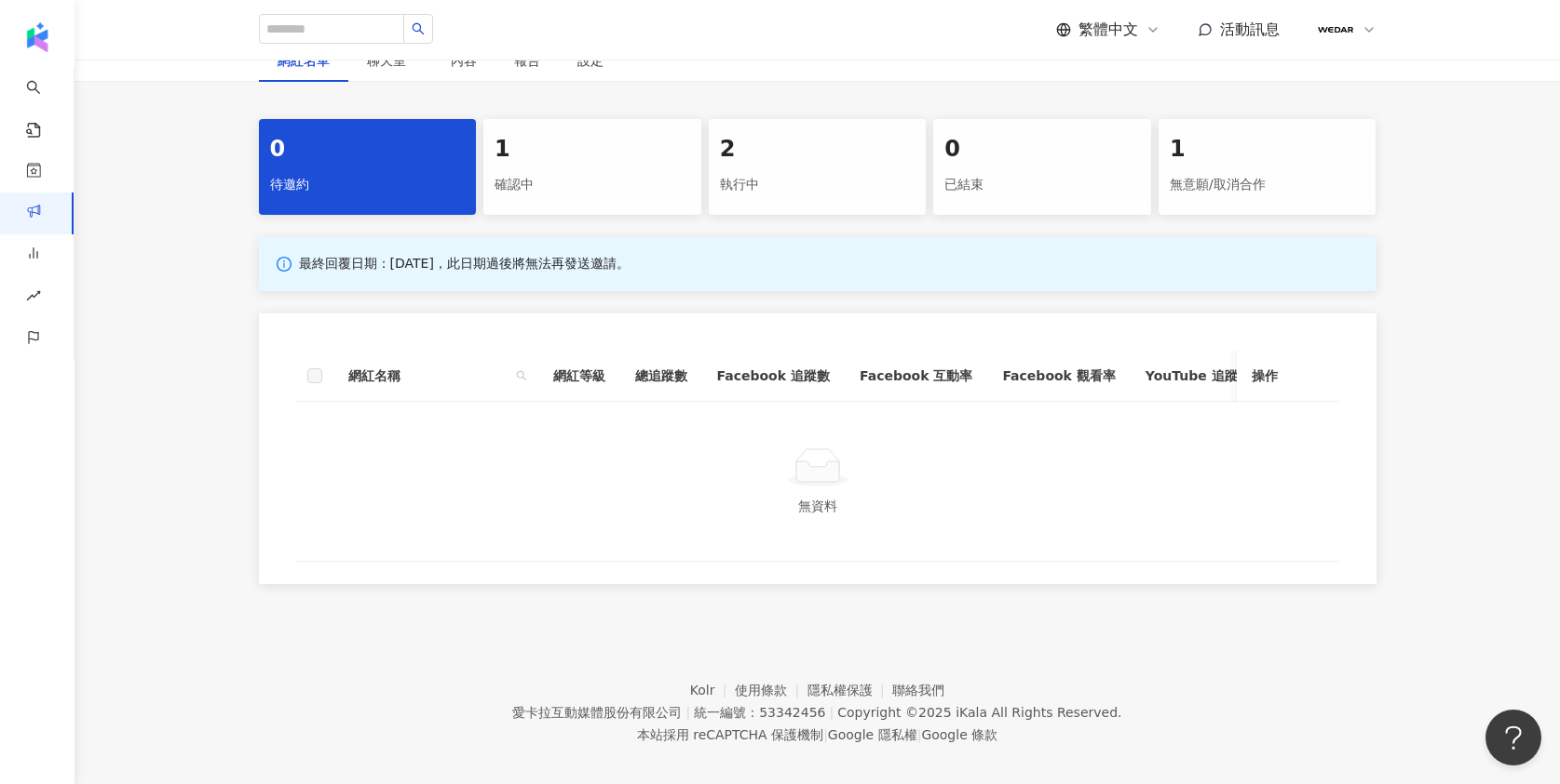
scroll to position [366, 0]
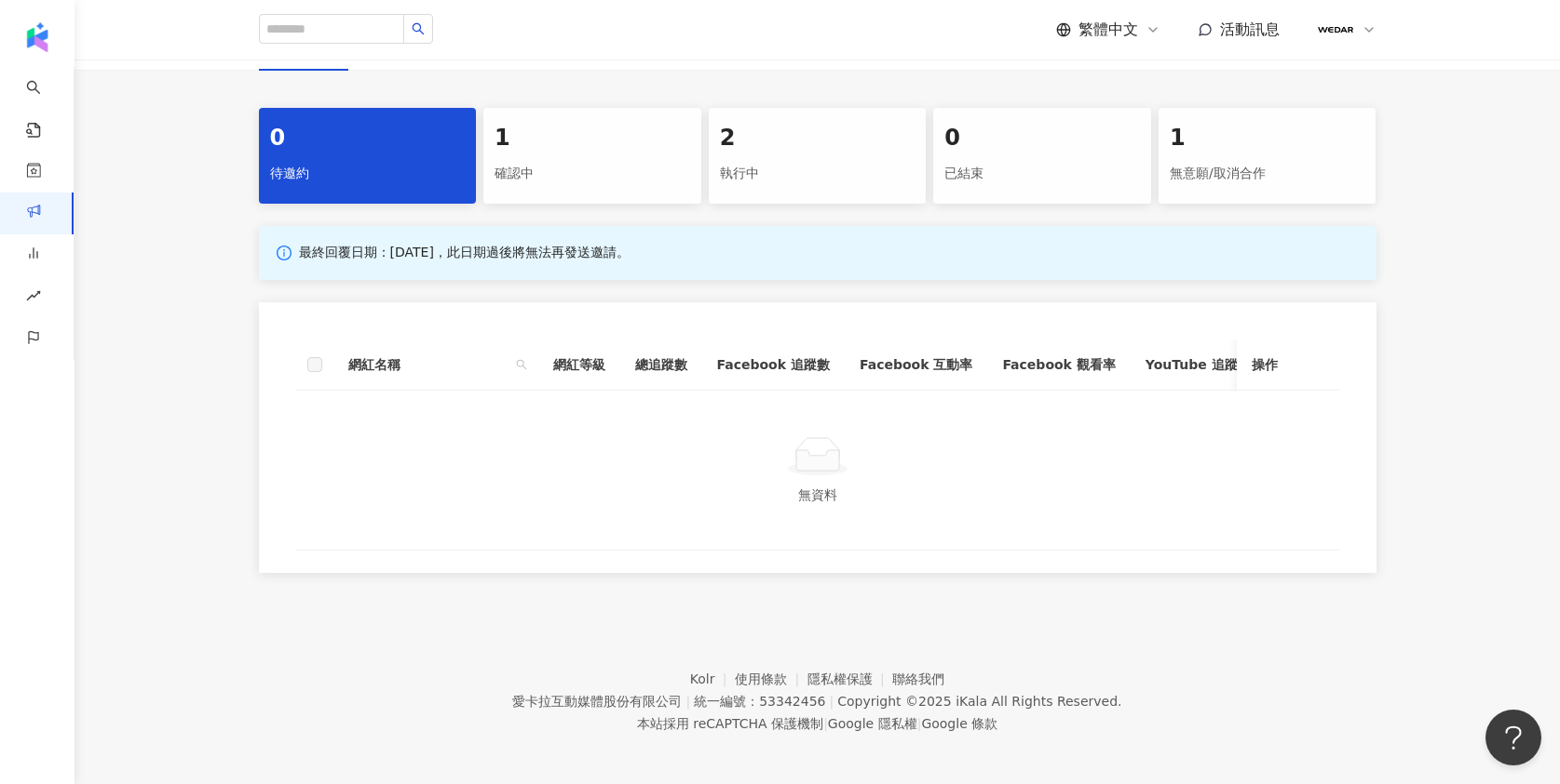
click at [600, 159] on div "確認中" at bounding box center [592, 174] width 195 height 32
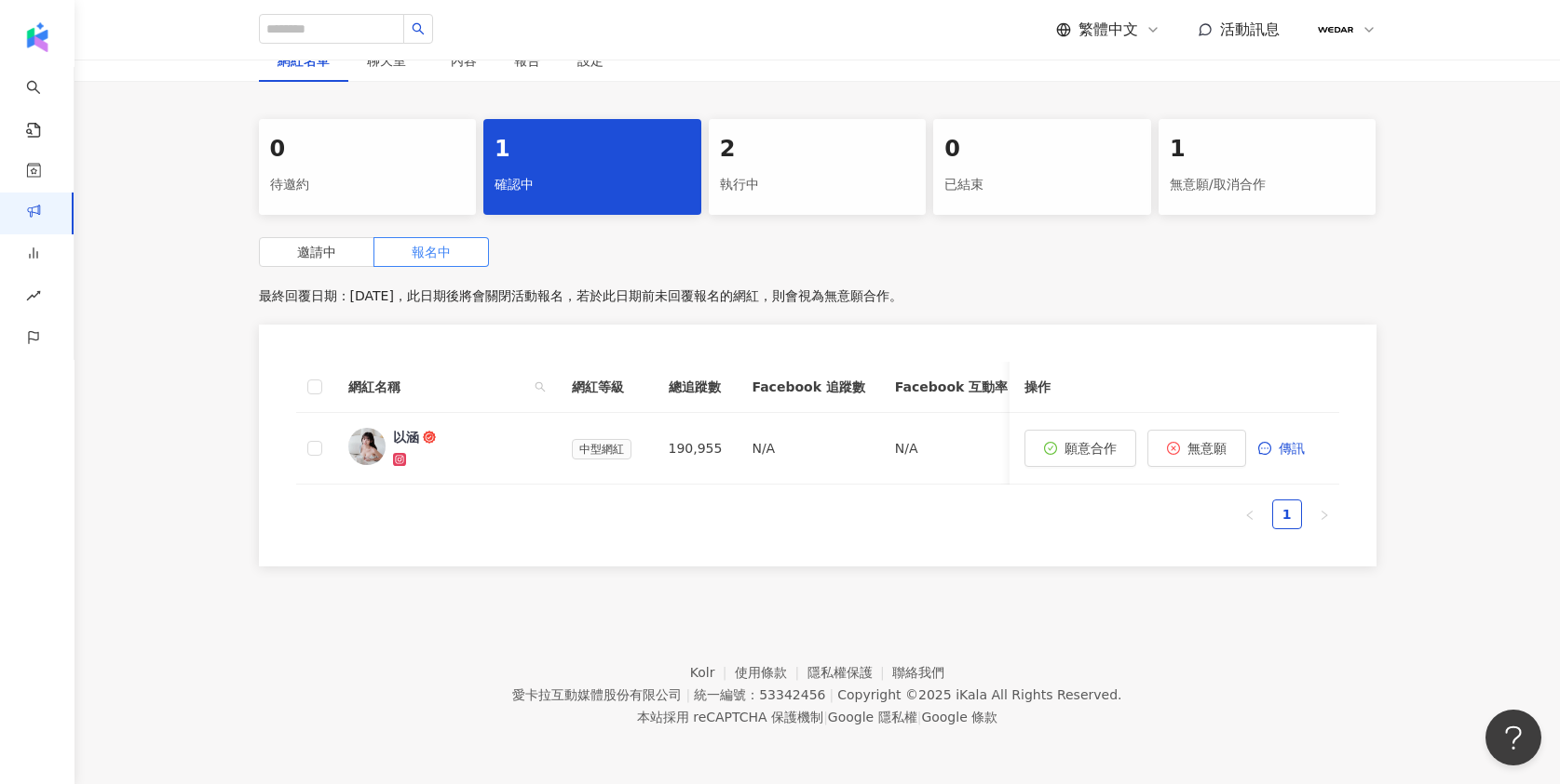
scroll to position [349, 0]
